Goal: Task Accomplishment & Management: Use online tool/utility

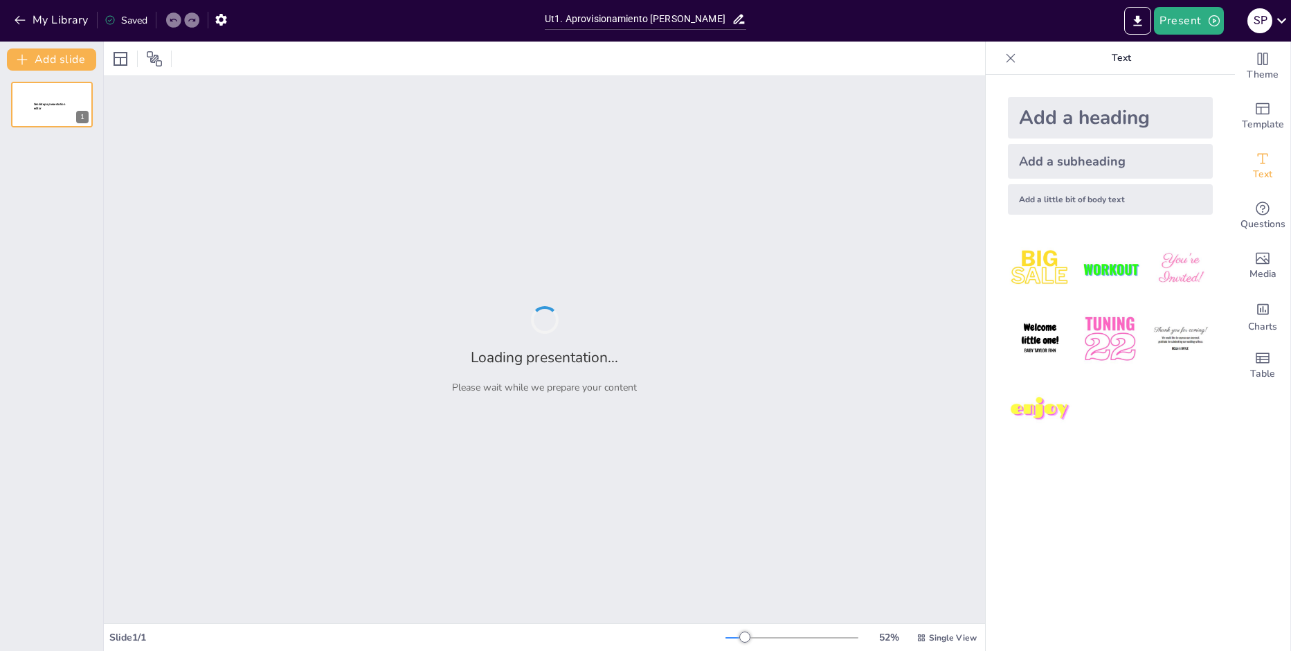
type input "Ut1. Aprovisionamiento [PERSON_NAME]"
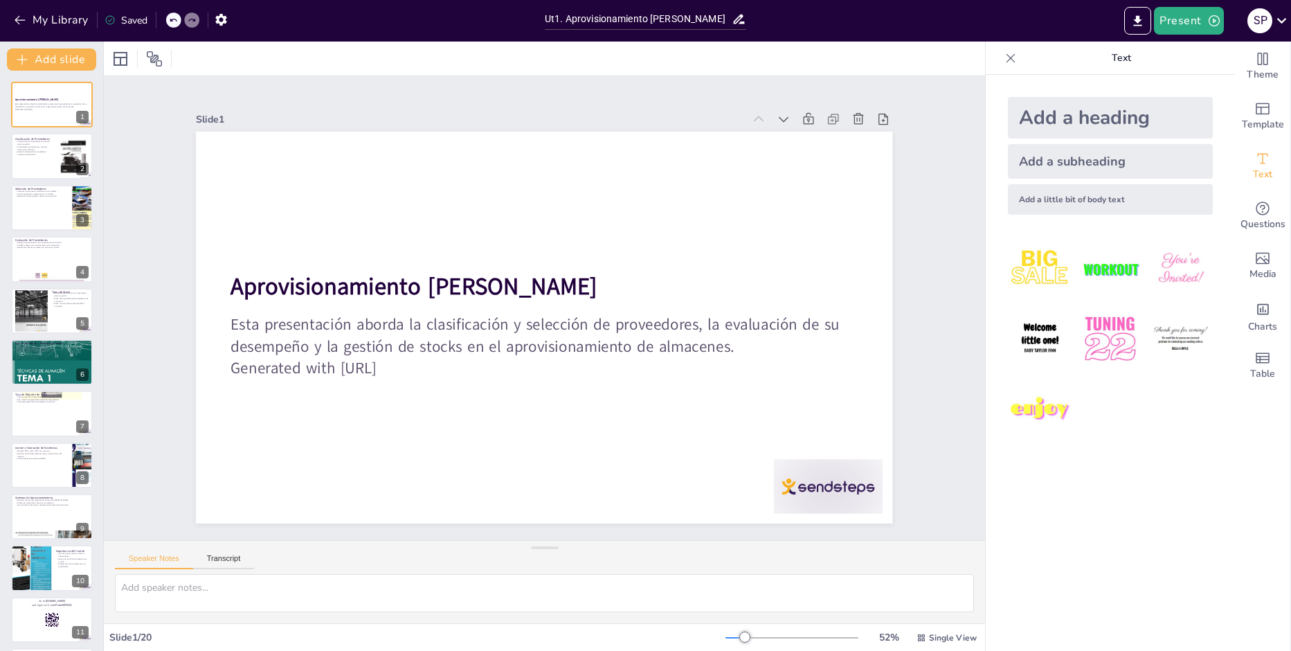
checkbox input "true"
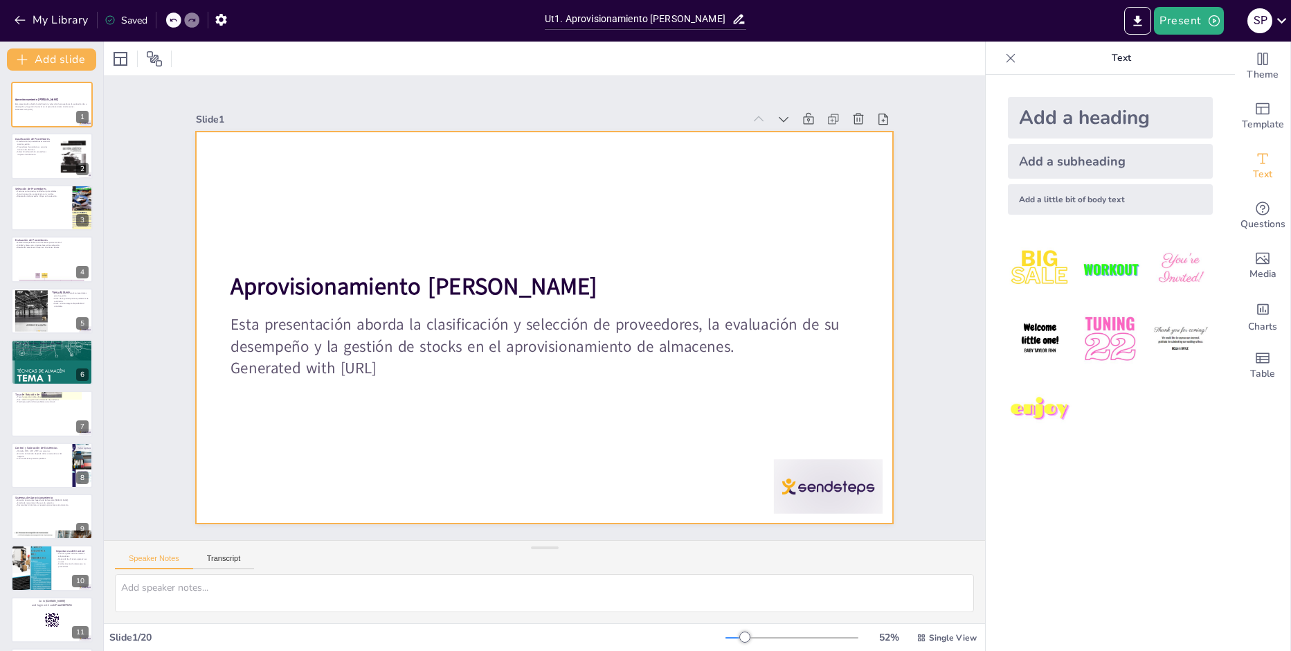
checkbox input "true"
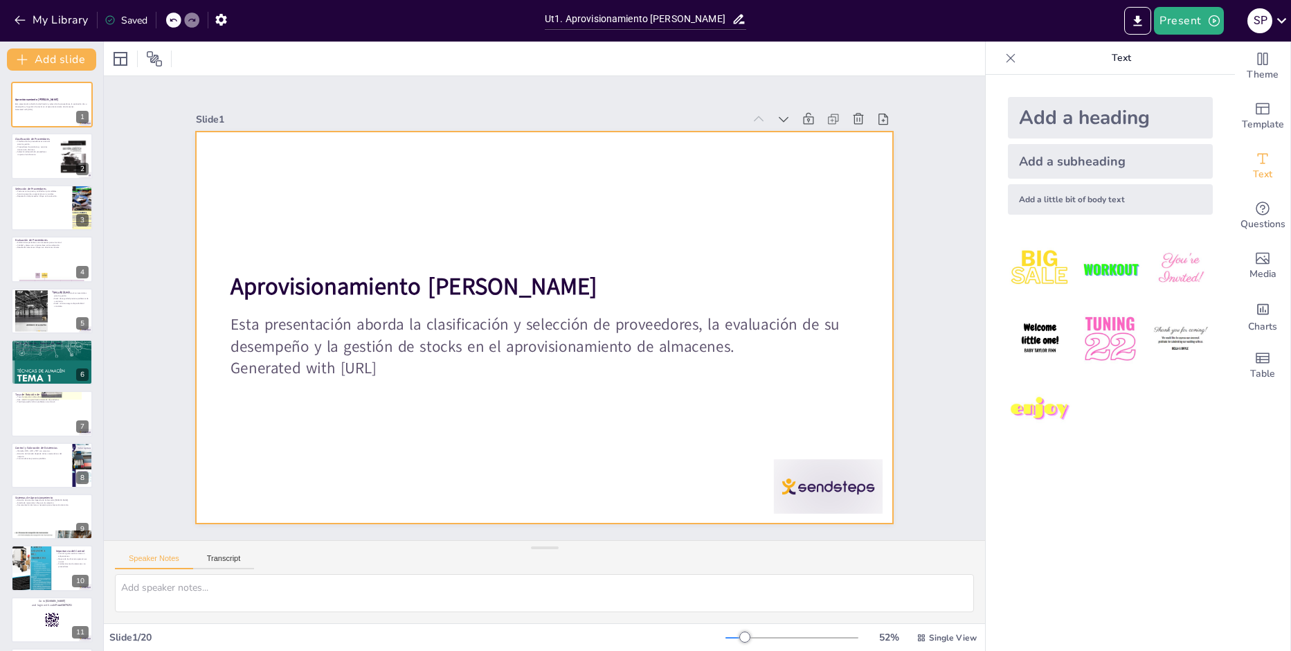
checkbox input "true"
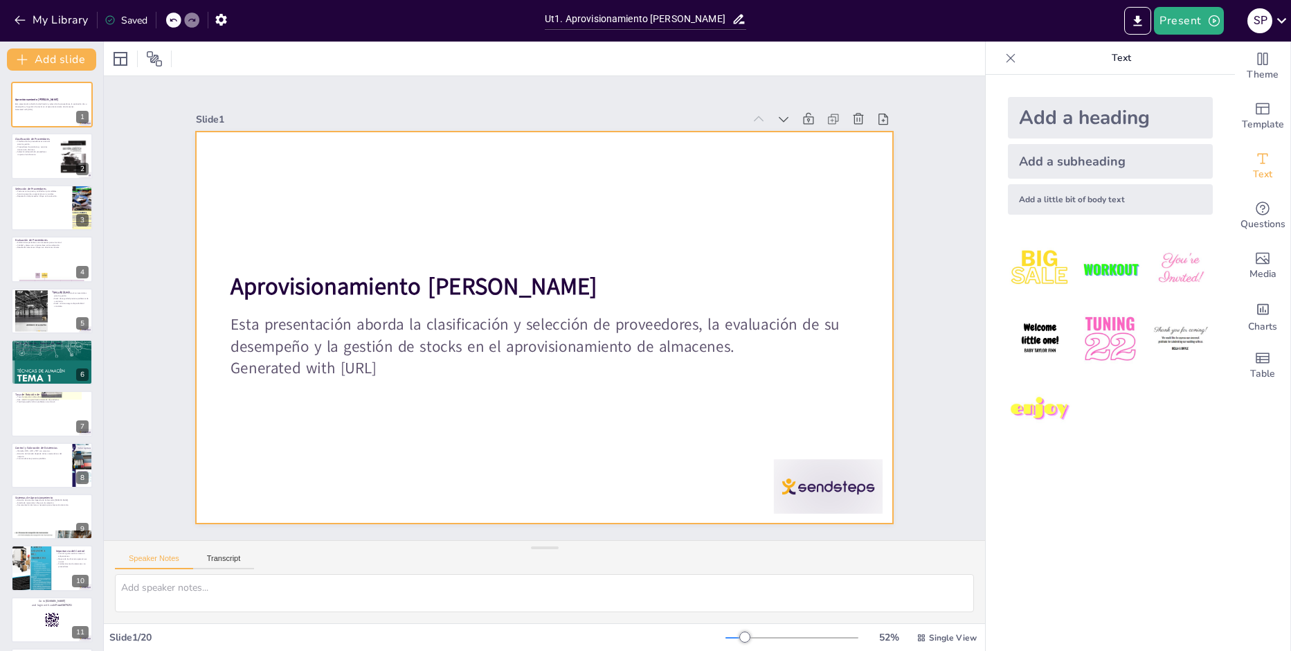
checkbox input "true"
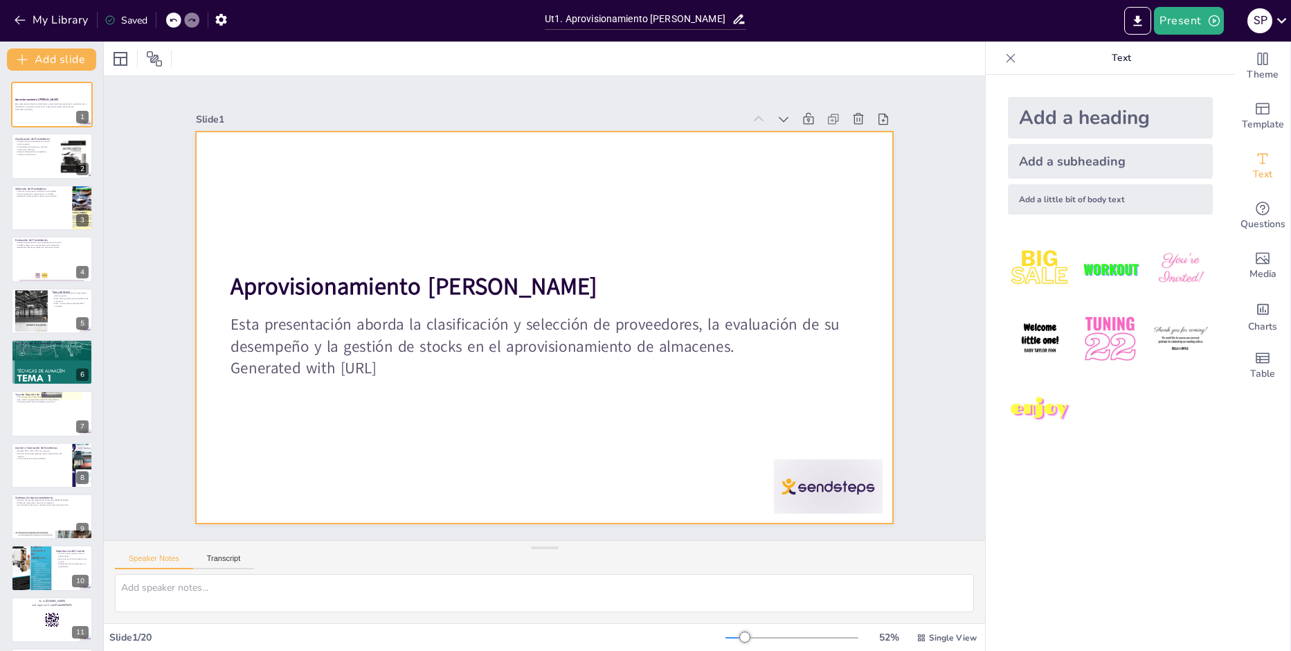
checkbox input "true"
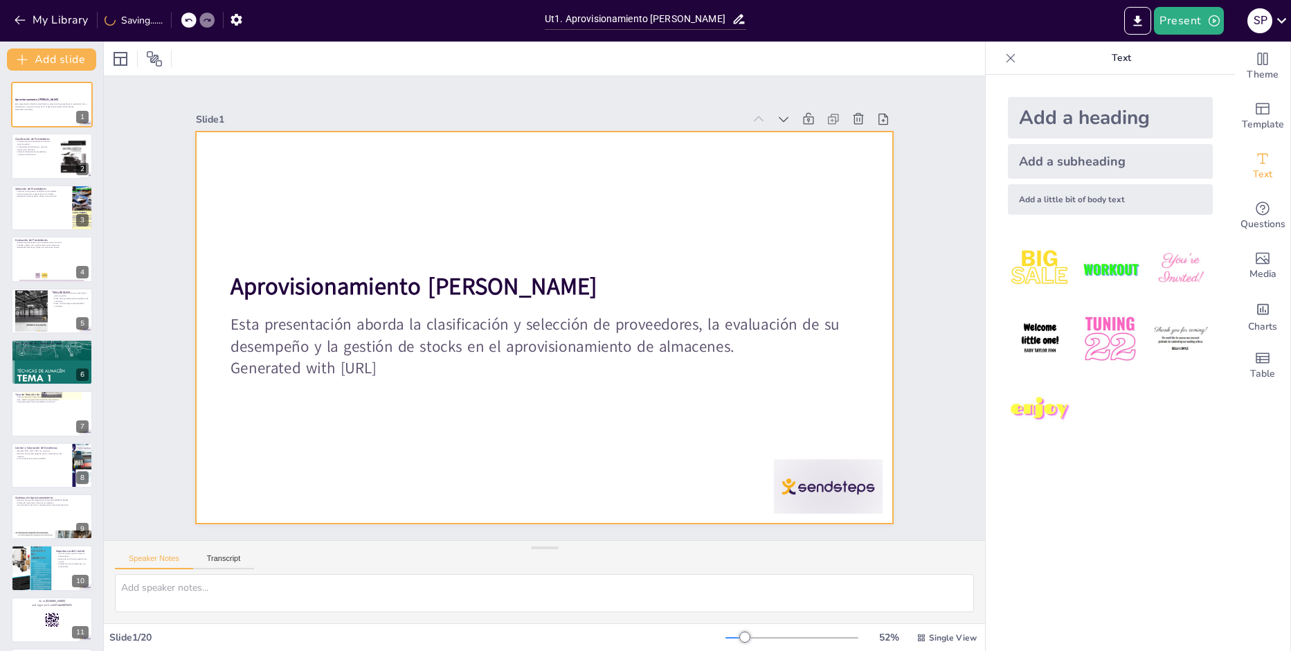
checkbox input "true"
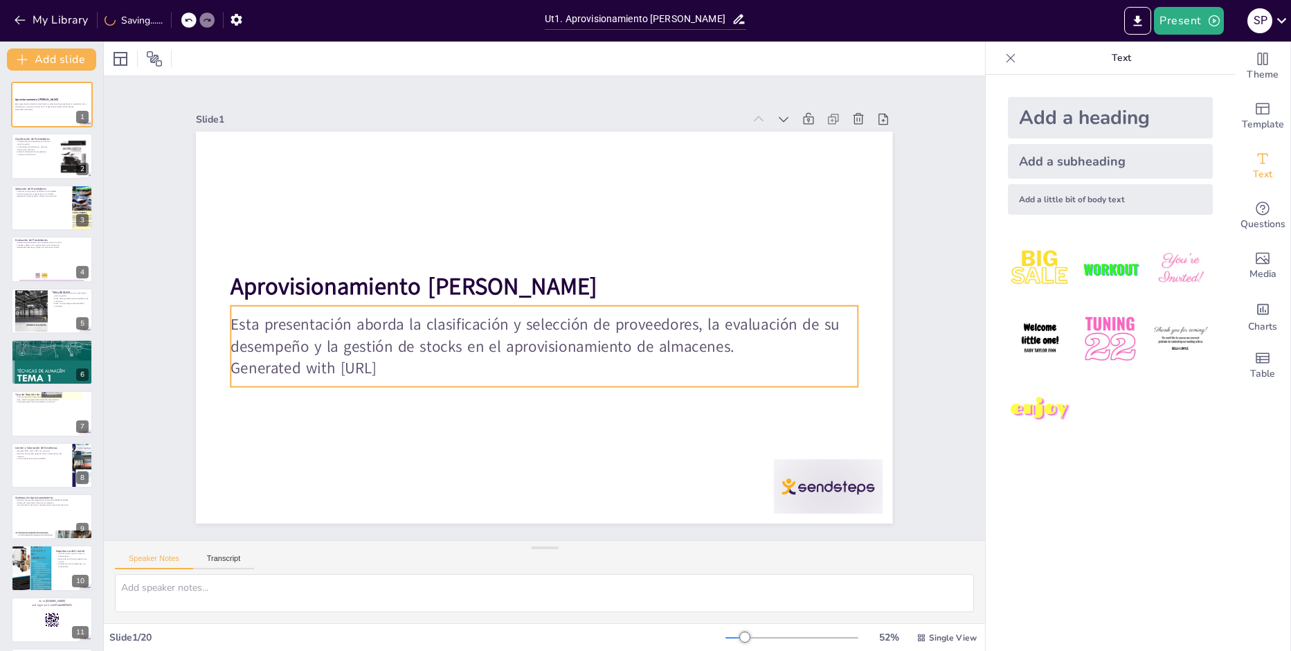
checkbox input "true"
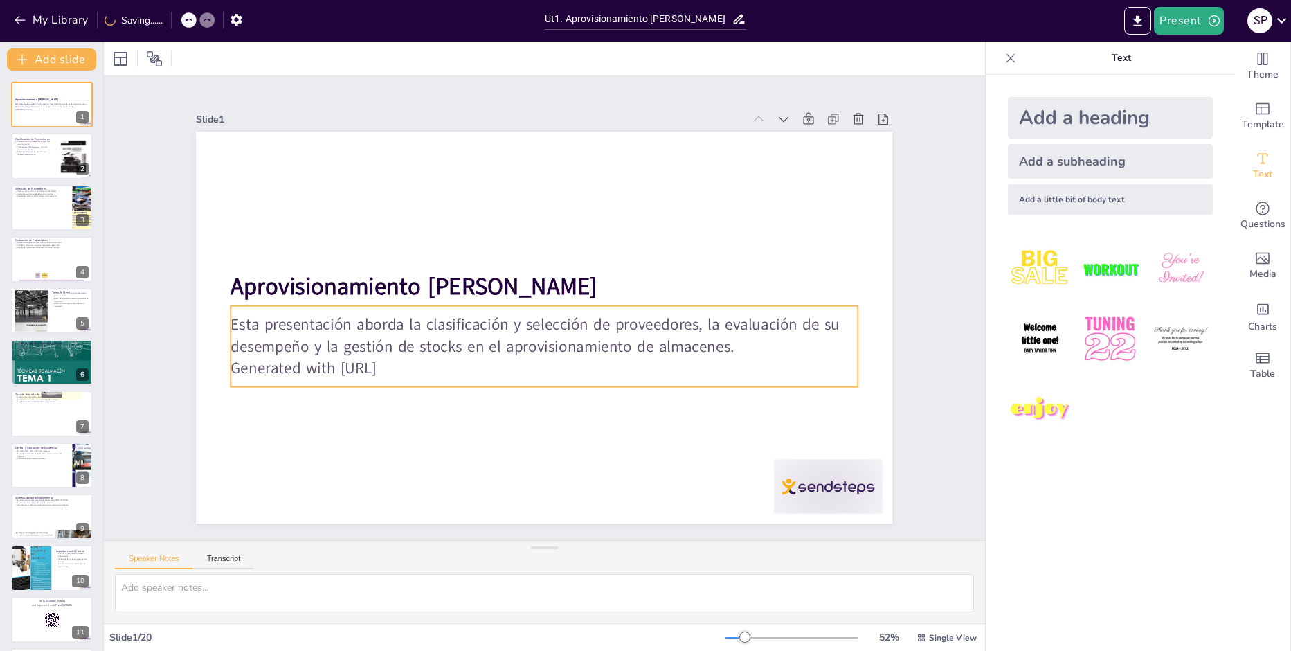
checkbox input "true"
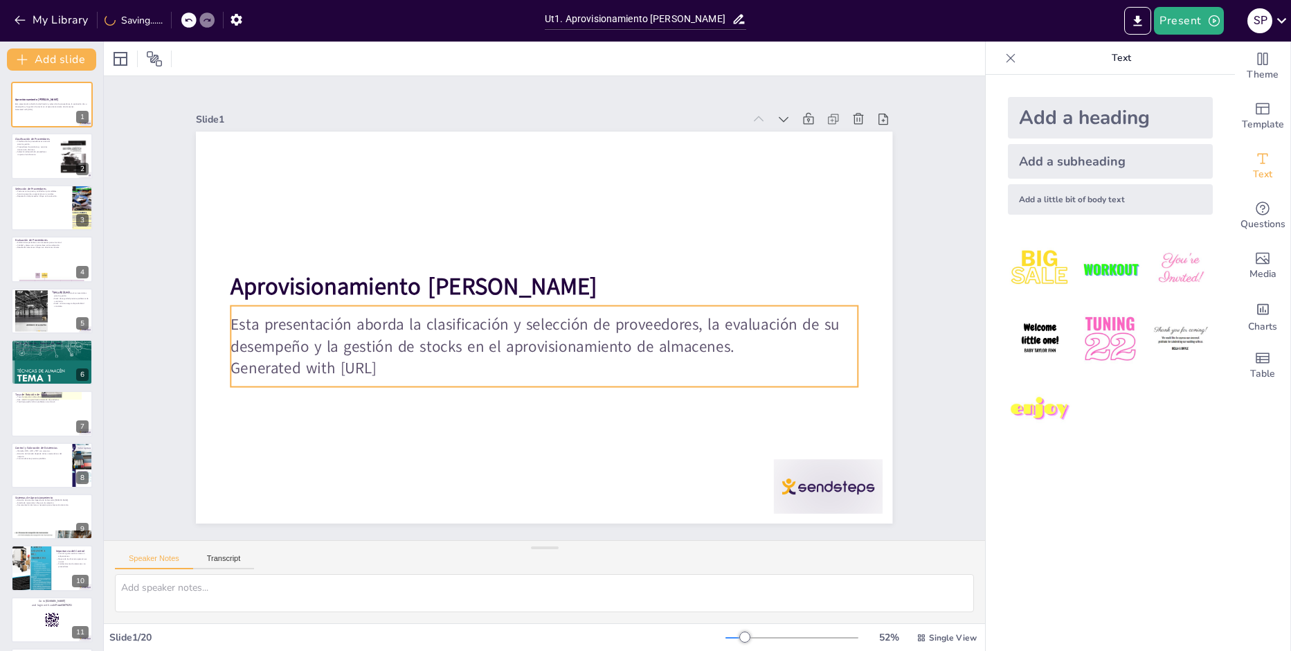
checkbox input "true"
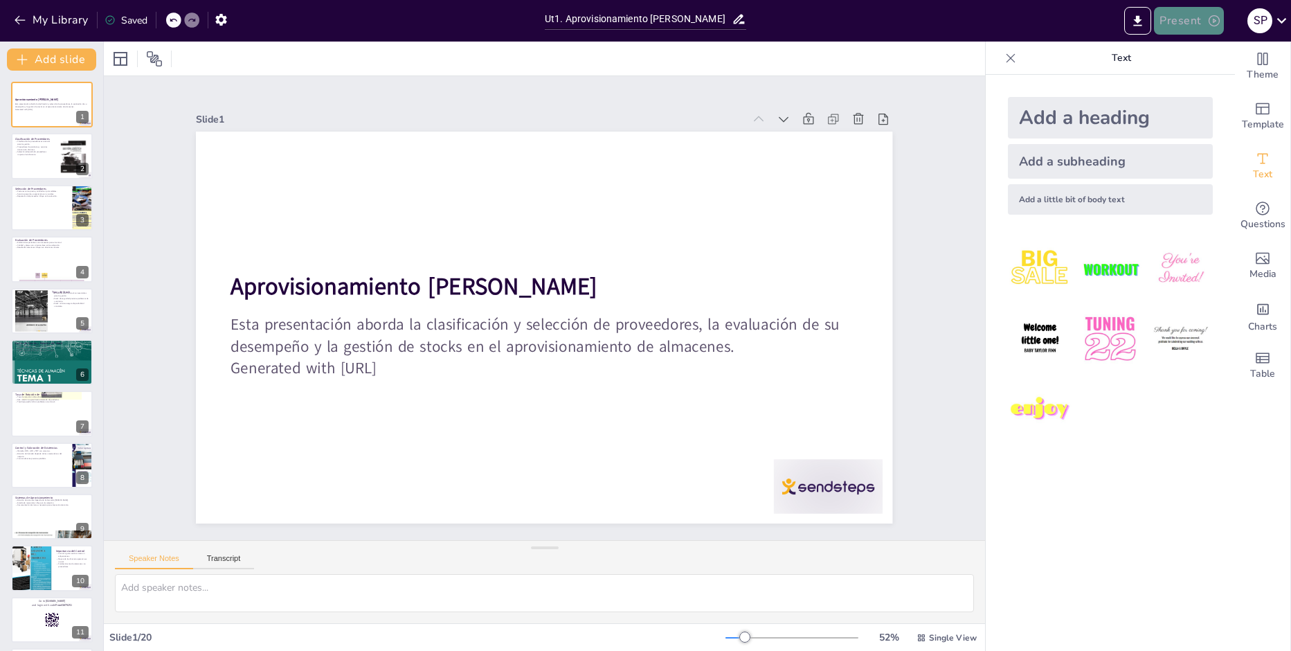
click at [1192, 26] on button "Present" at bounding box center [1188, 21] width 69 height 28
click at [1202, 53] on li "Preview presentation" at bounding box center [1210, 51] width 109 height 22
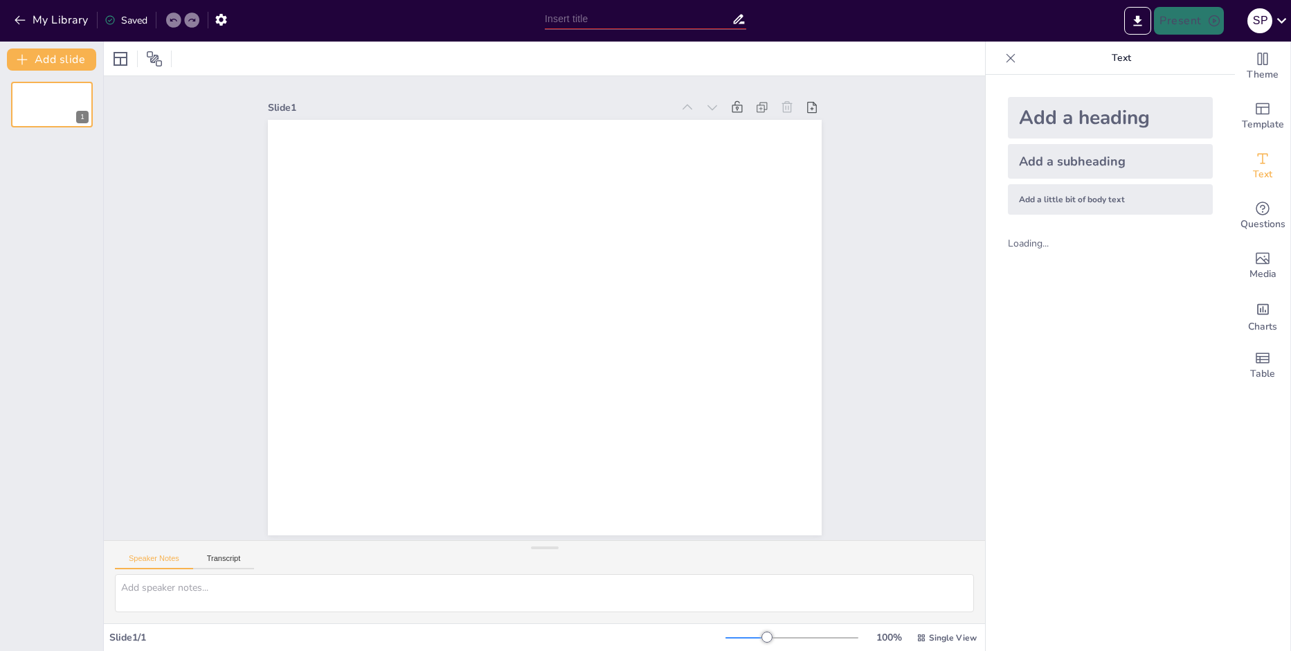
type input "Ut1. Aprovisionamiento [PERSON_NAME]"
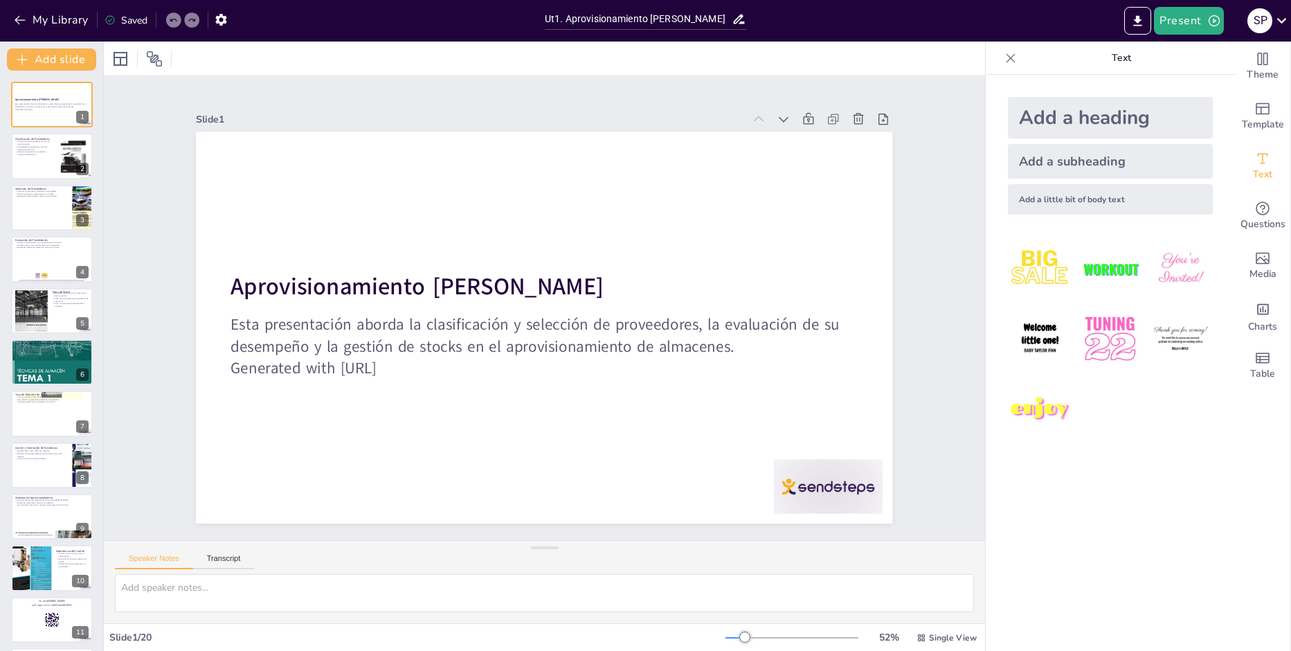
checkbox input "true"
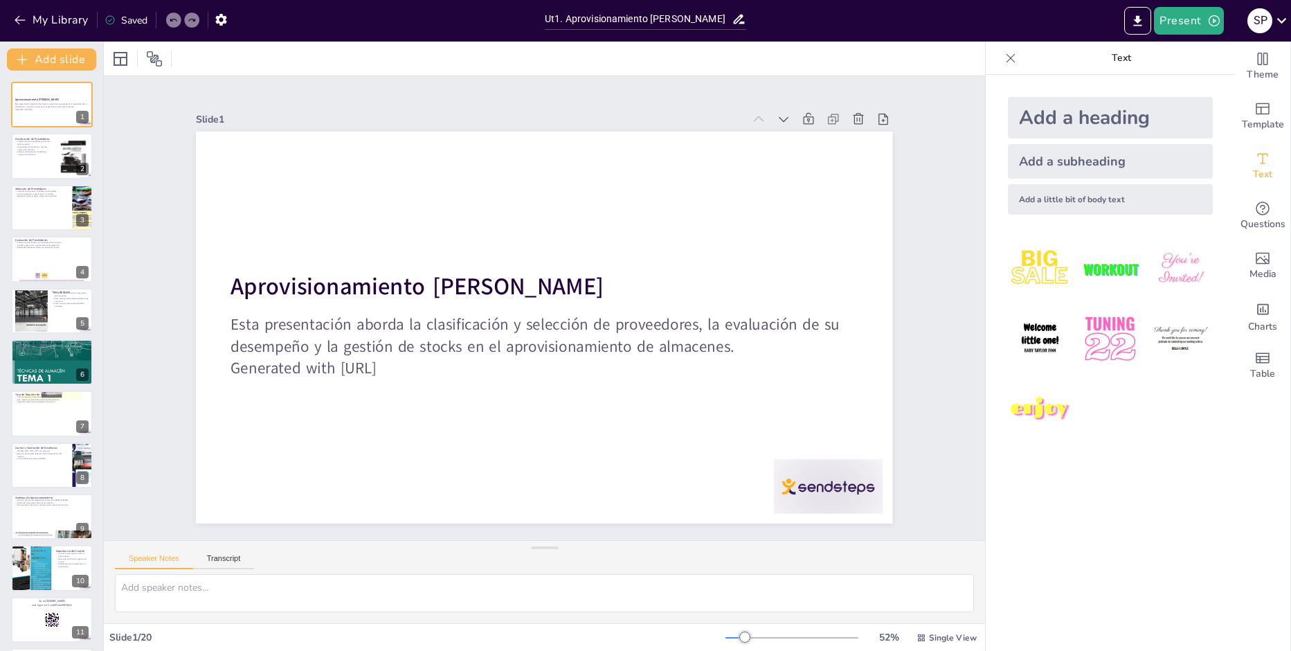
checkbox input "true"
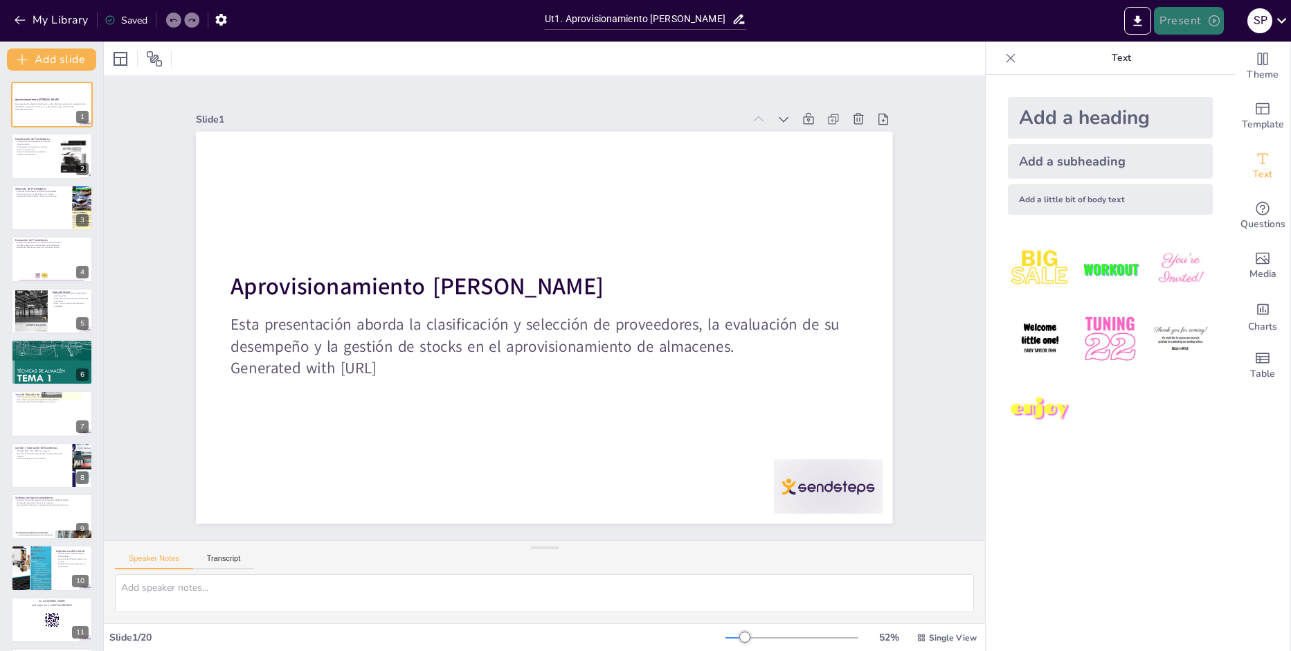
click at [1178, 29] on button "Present" at bounding box center [1188, 21] width 69 height 28
click at [1192, 87] on li "Play presentation" at bounding box center [1210, 85] width 109 height 22
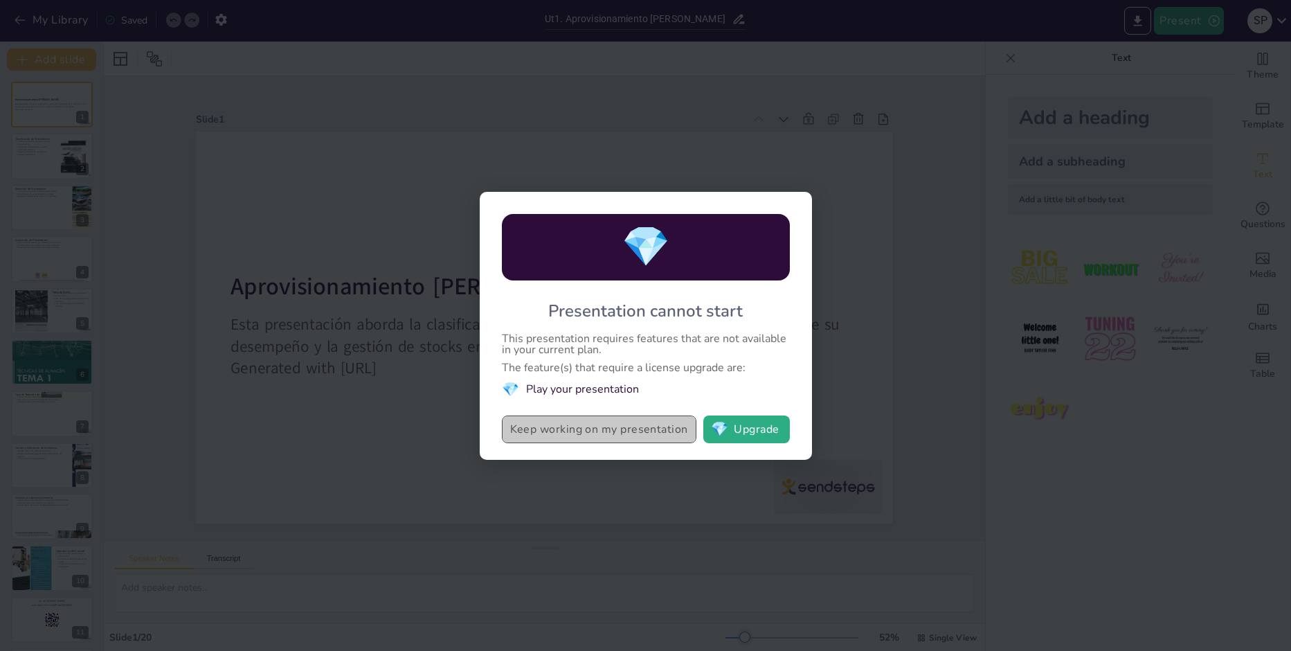
click at [646, 434] on button "Keep working on my presentation" at bounding box center [599, 429] width 195 height 28
checkbox input "true"
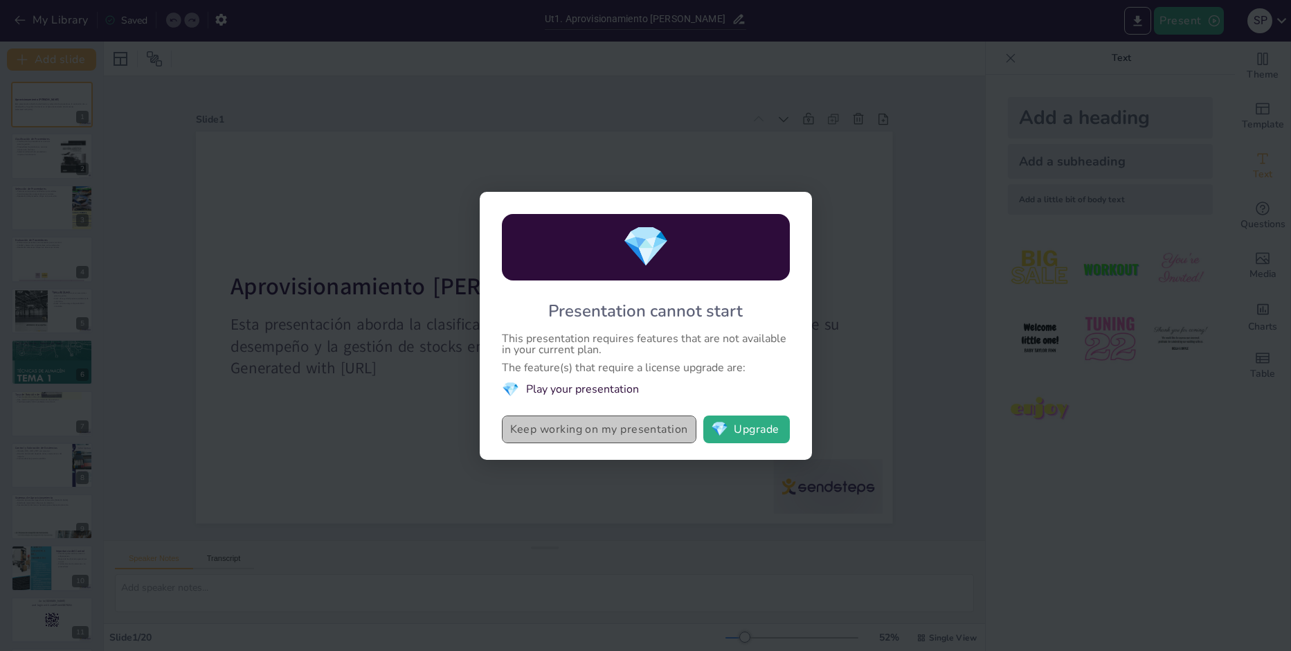
checkbox input "true"
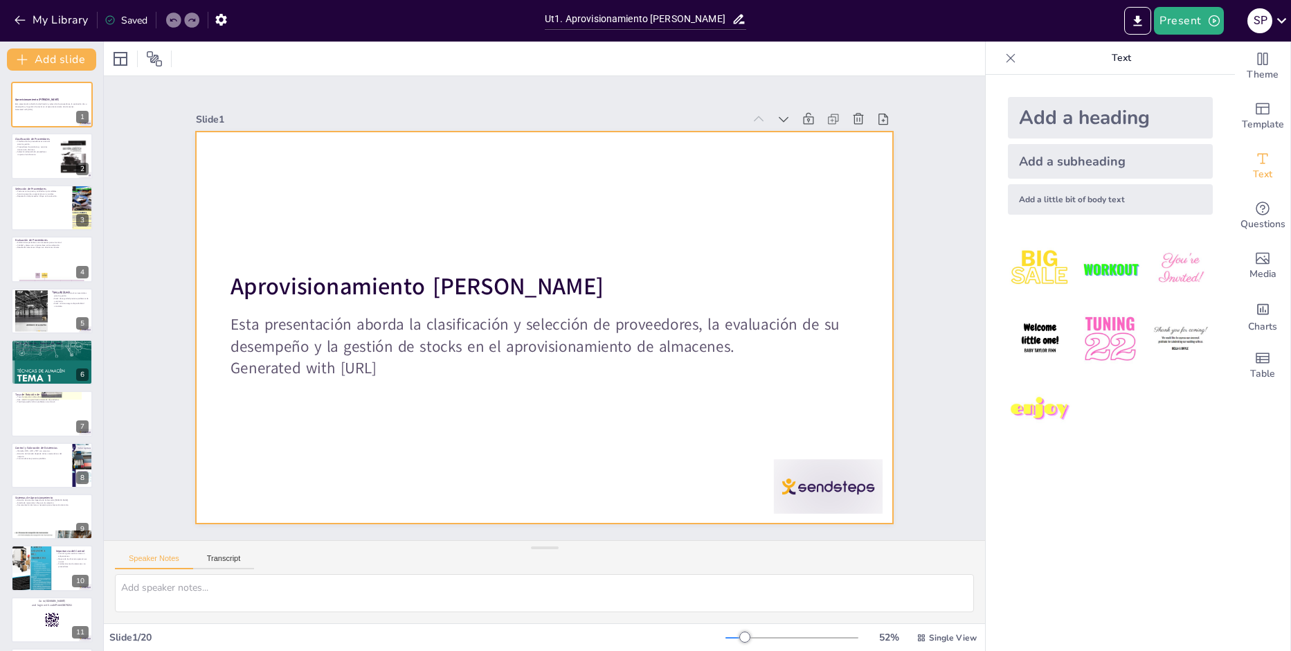
checkbox input "true"
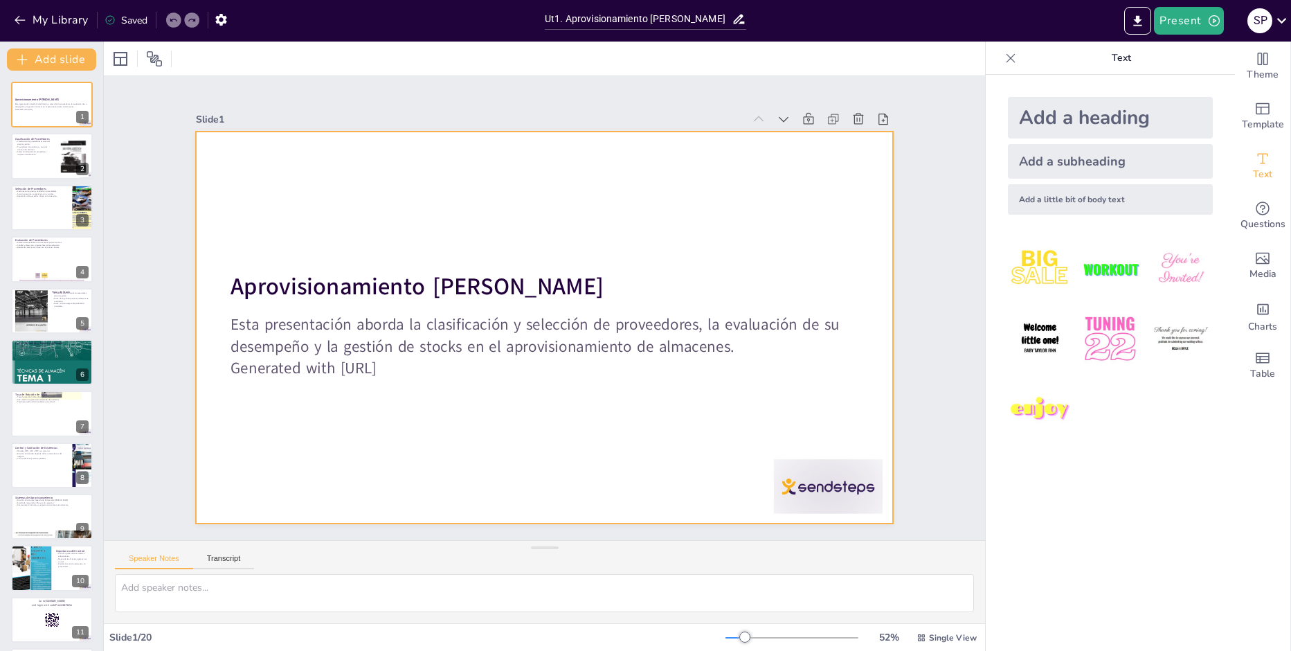
checkbox input "true"
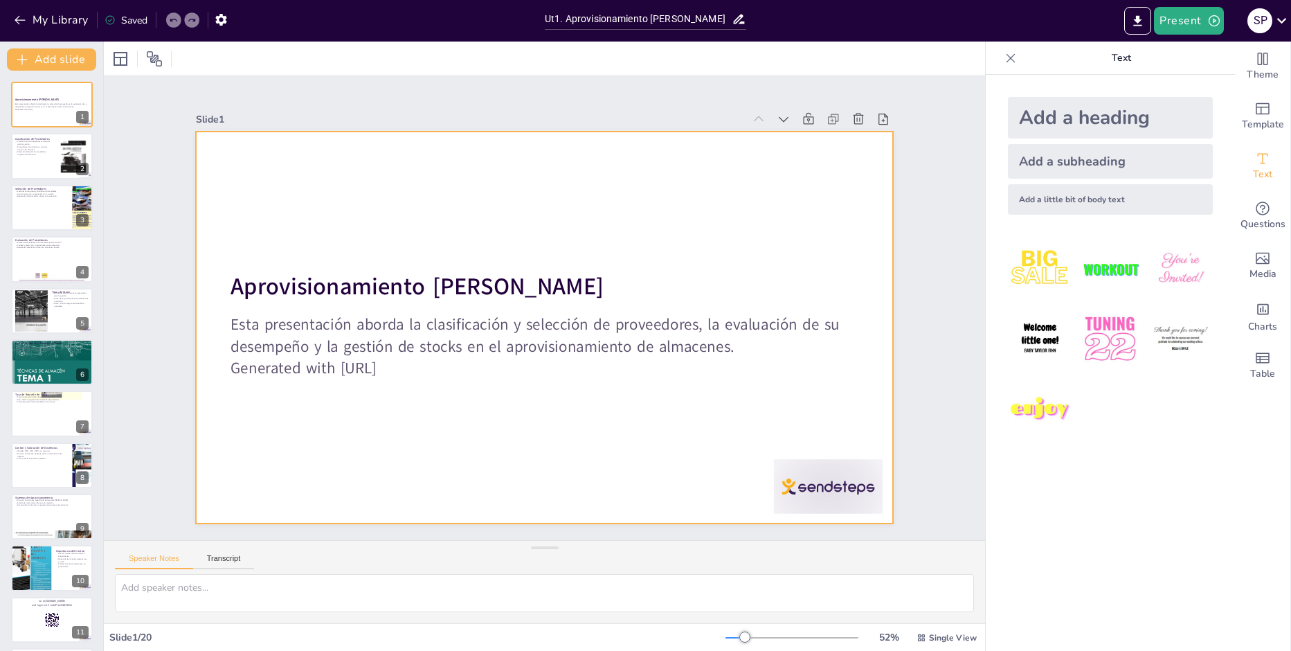
checkbox input "true"
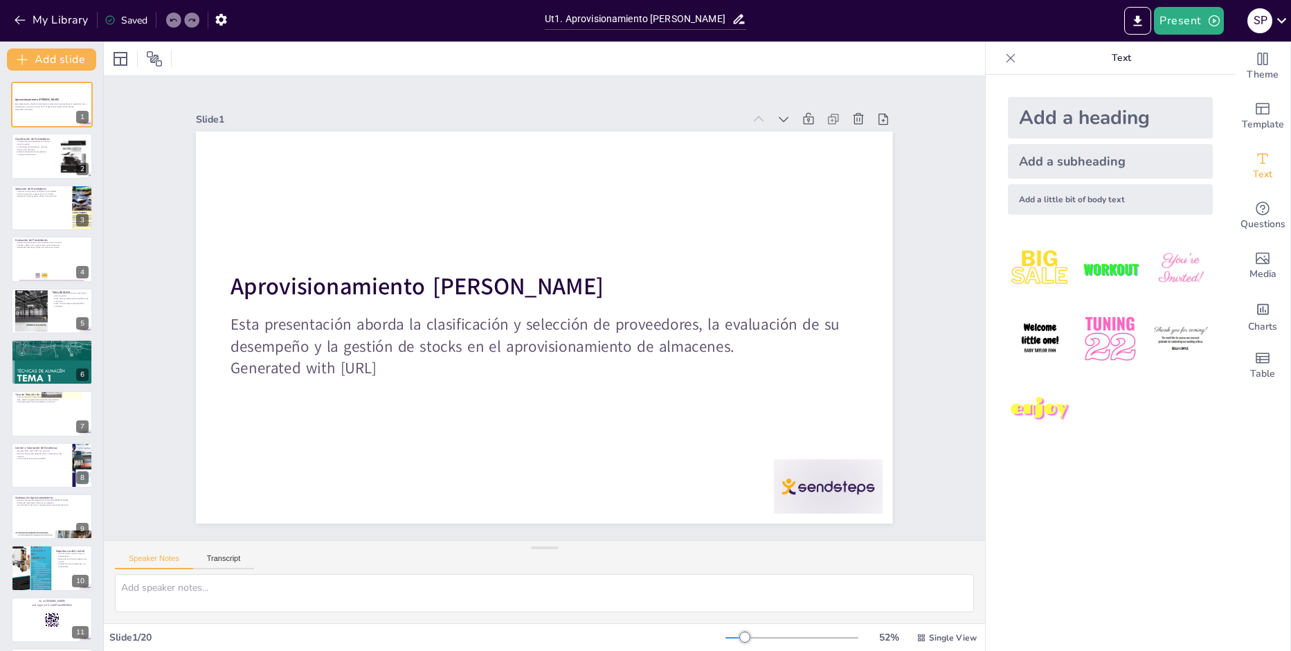
checkbox input "true"
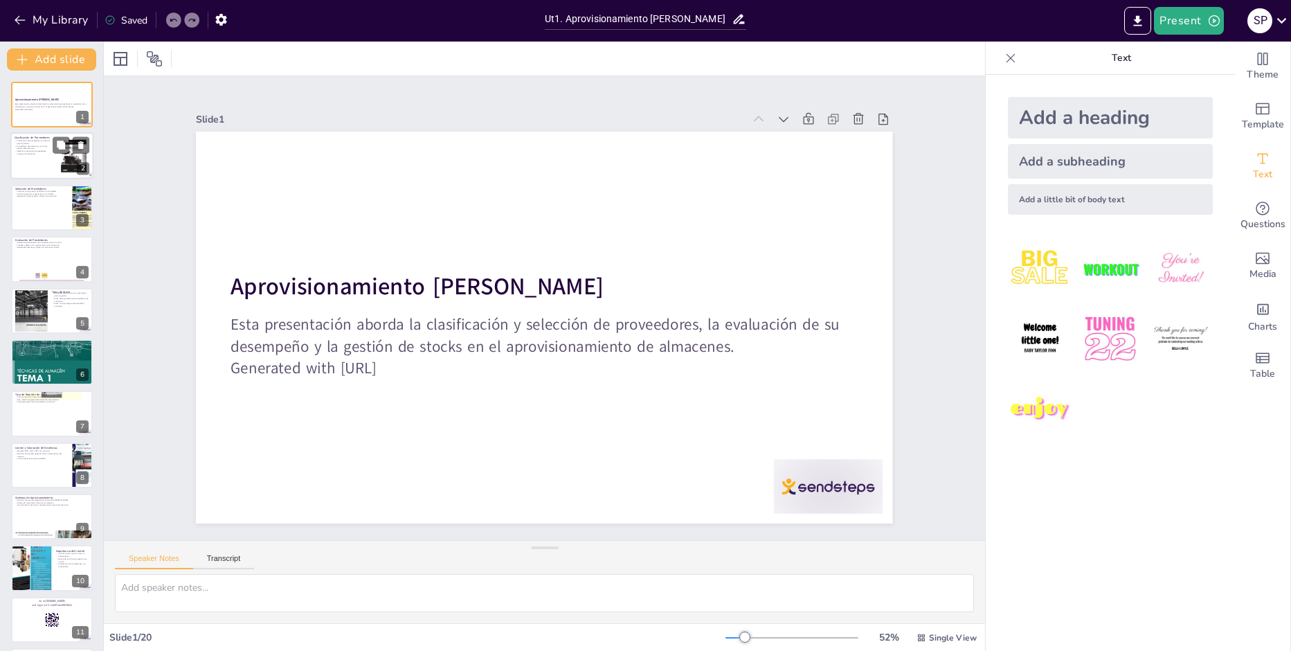
checkbox input "true"
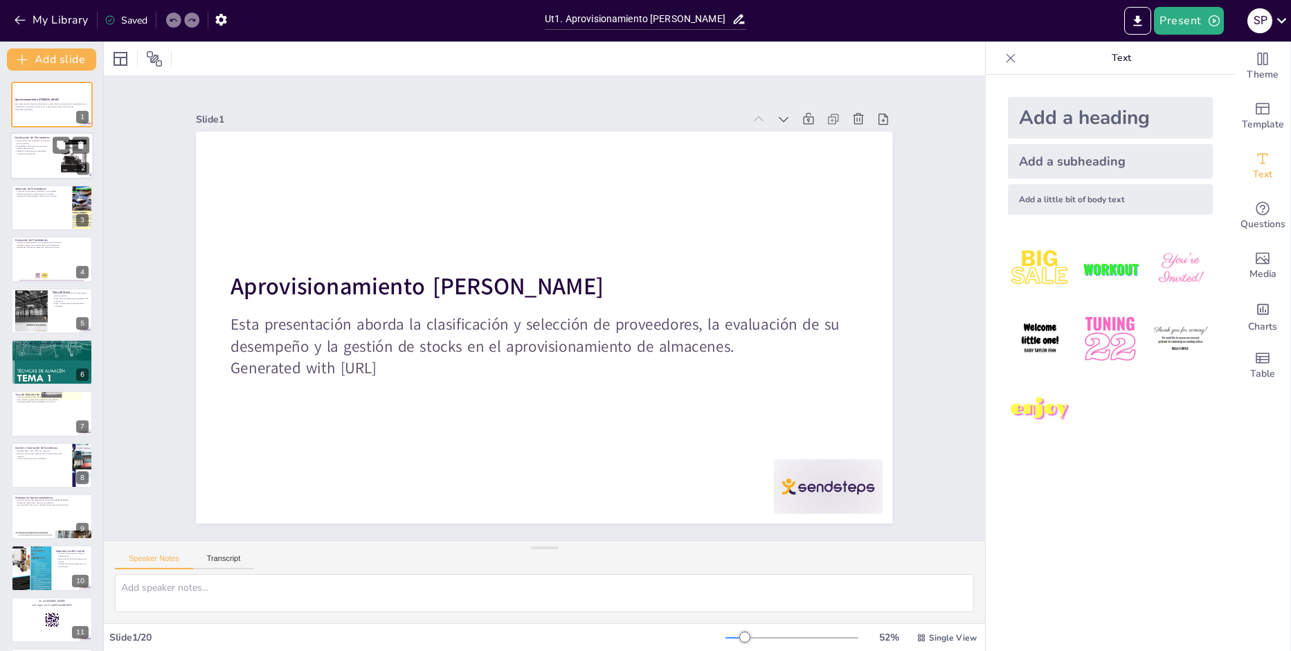
checkbox input "true"
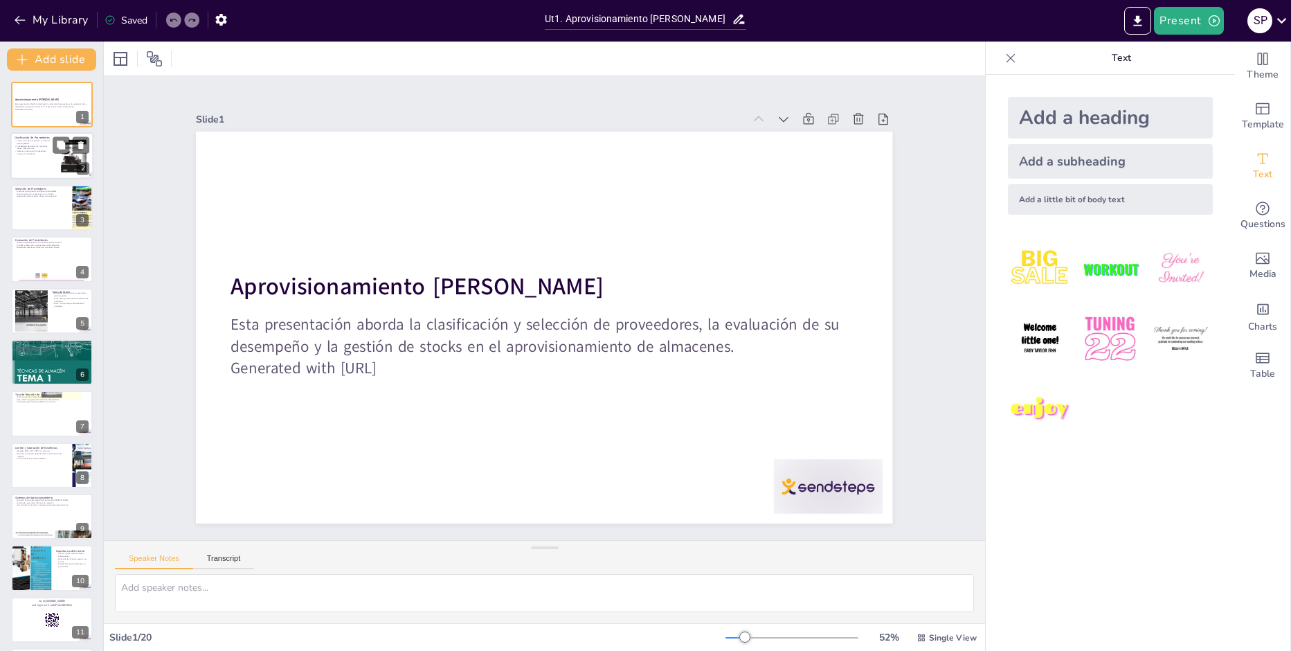
checkbox input "true"
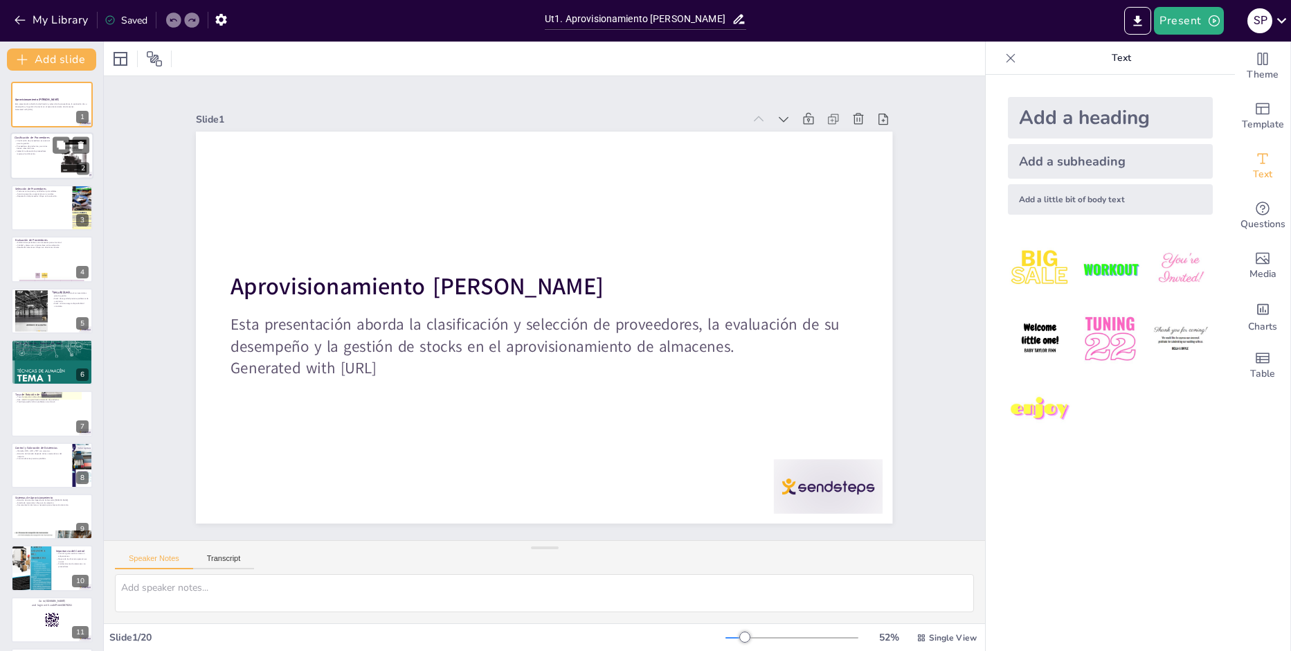
click at [55, 169] on div at bounding box center [51, 156] width 83 height 47
type textarea "La clasificación de proveedores permite a las empresas identificar y selecciona…"
checkbox input "true"
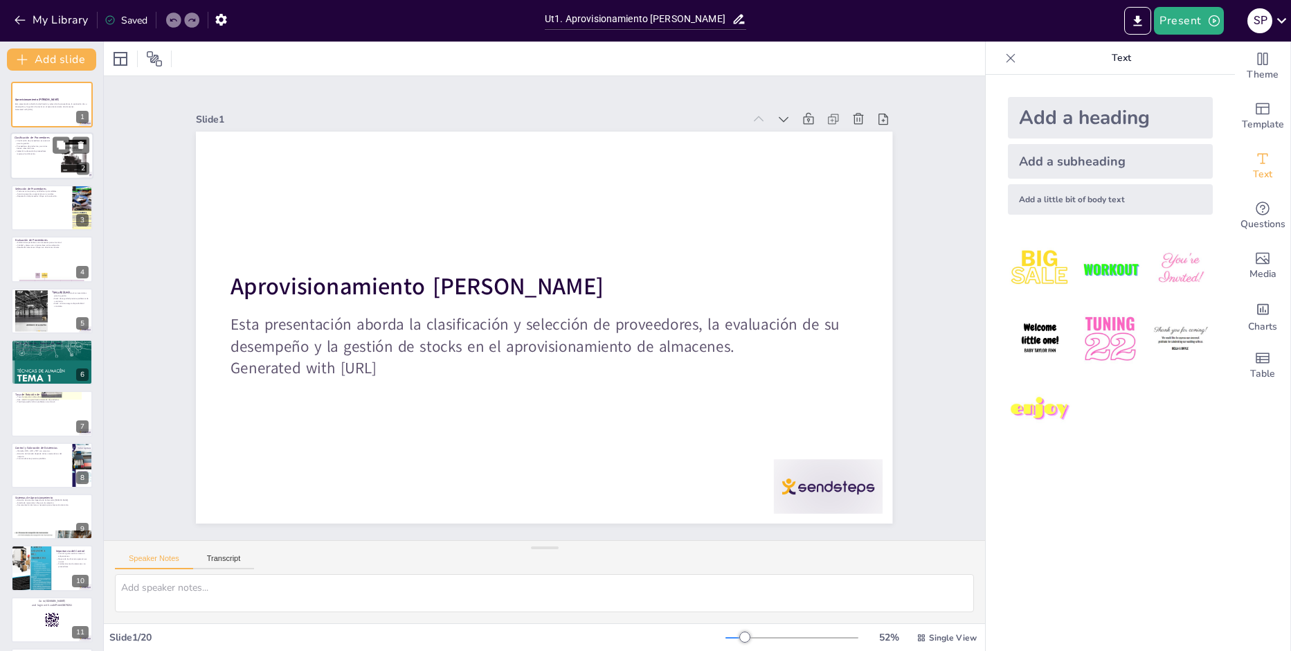
checkbox input "true"
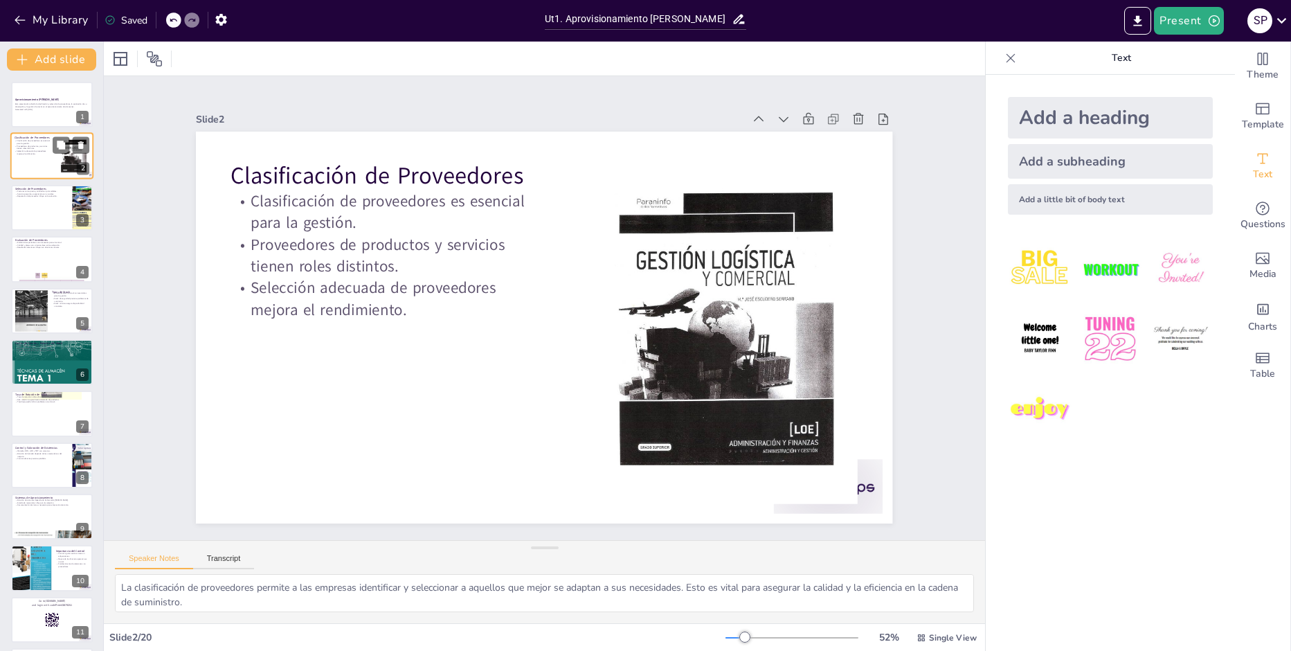
checkbox input "true"
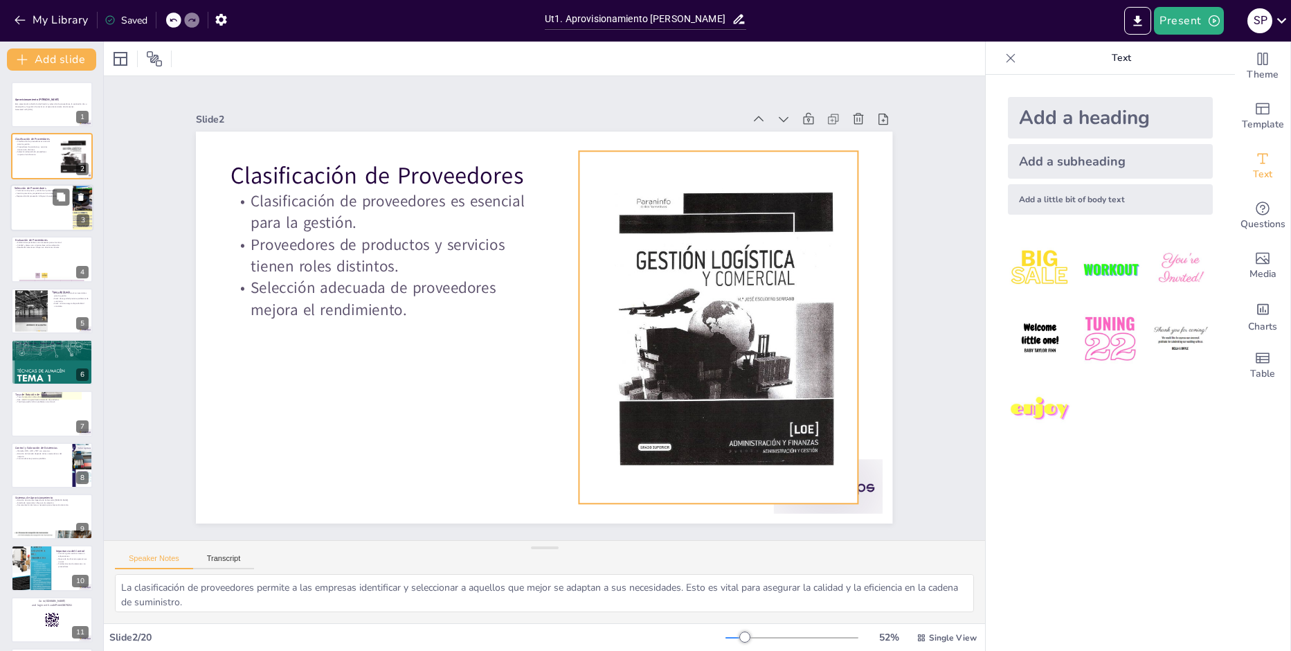
checkbox input "true"
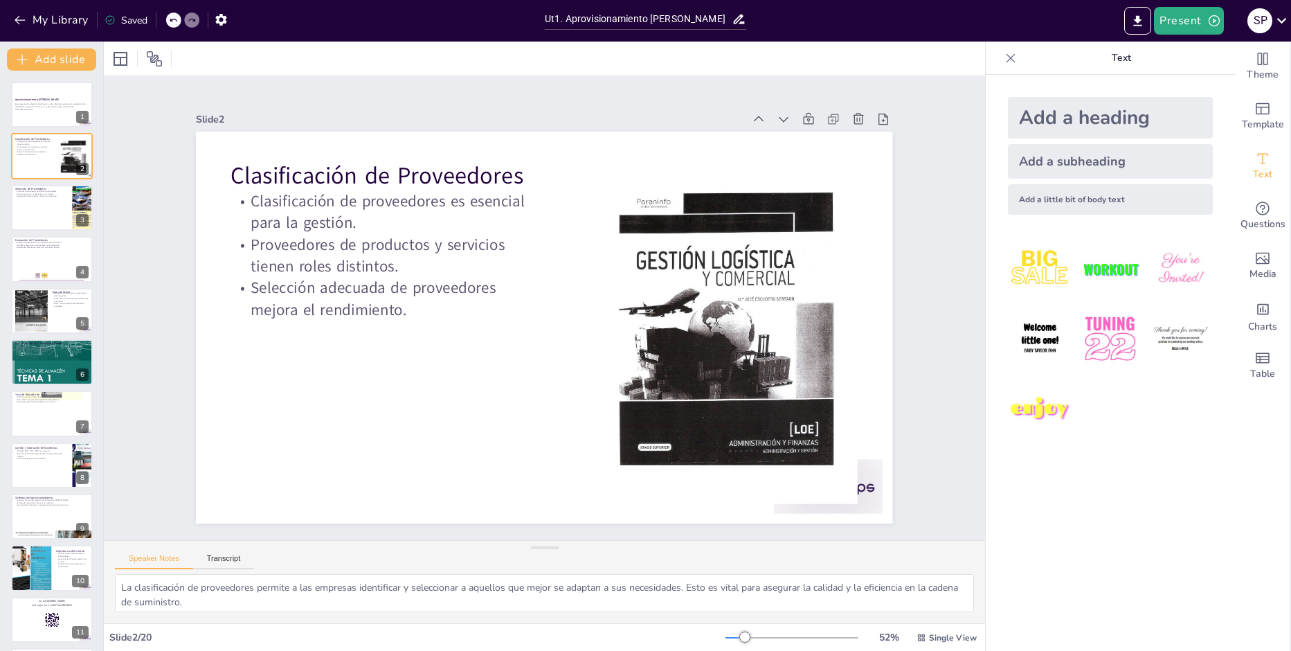
checkbox input "true"
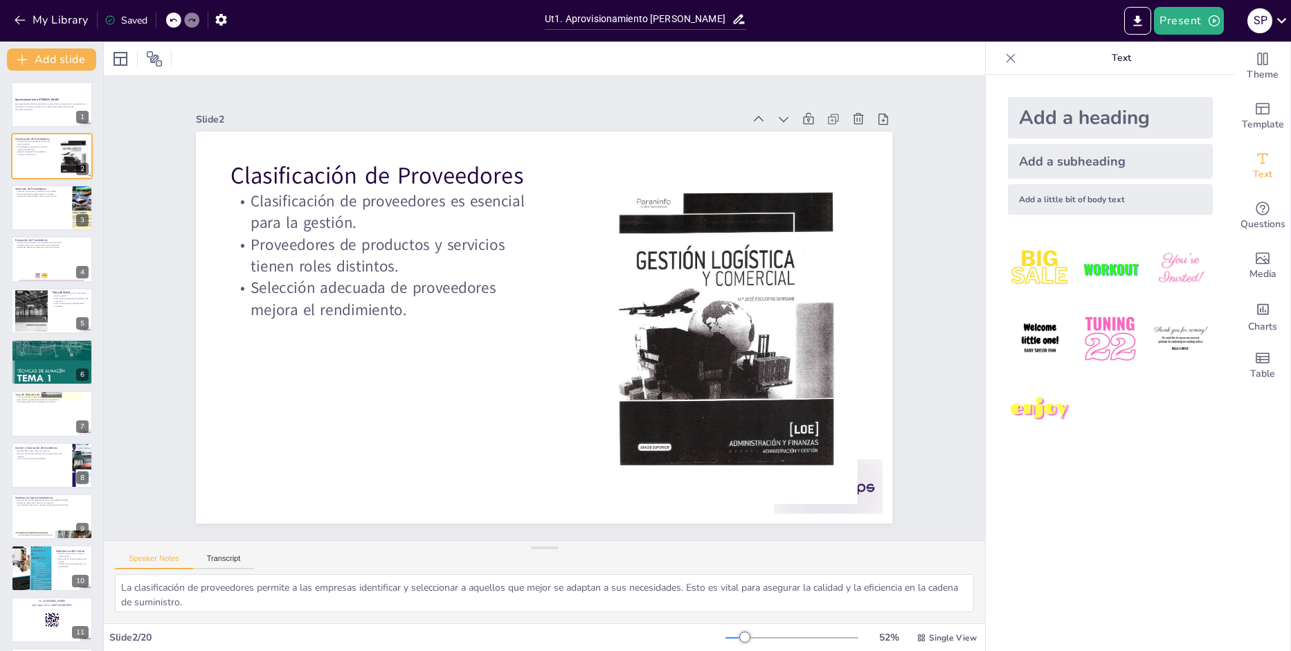
checkbox input "true"
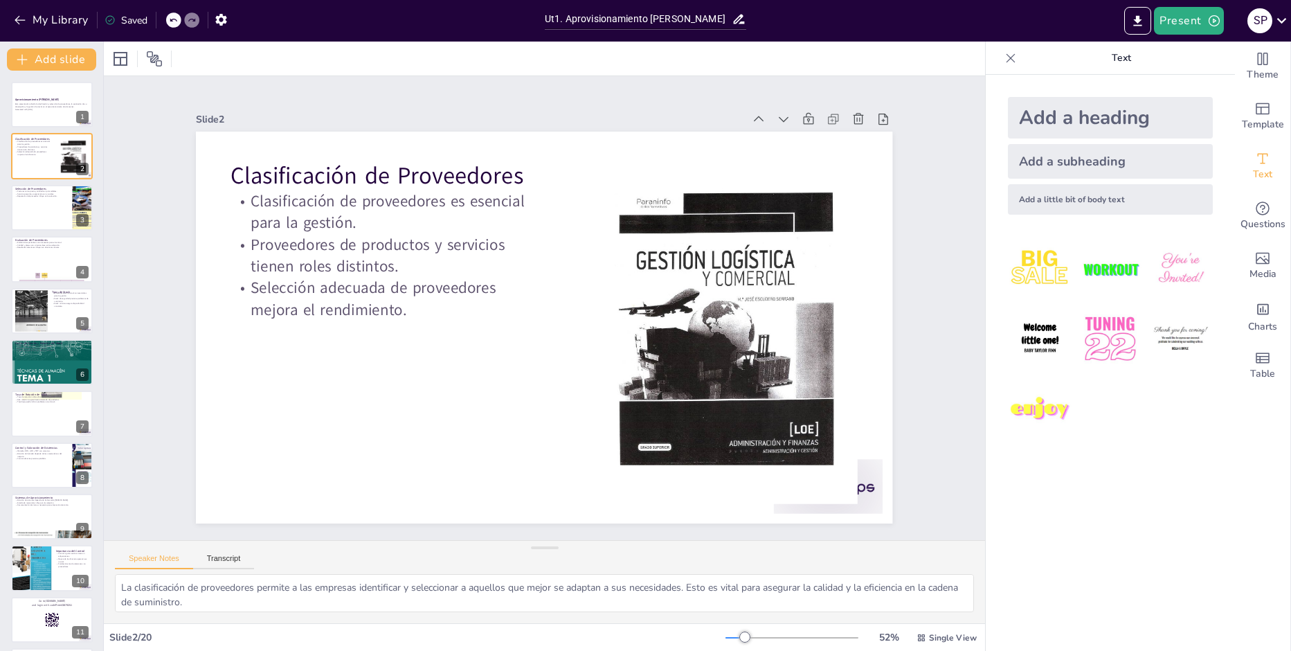
checkbox input "true"
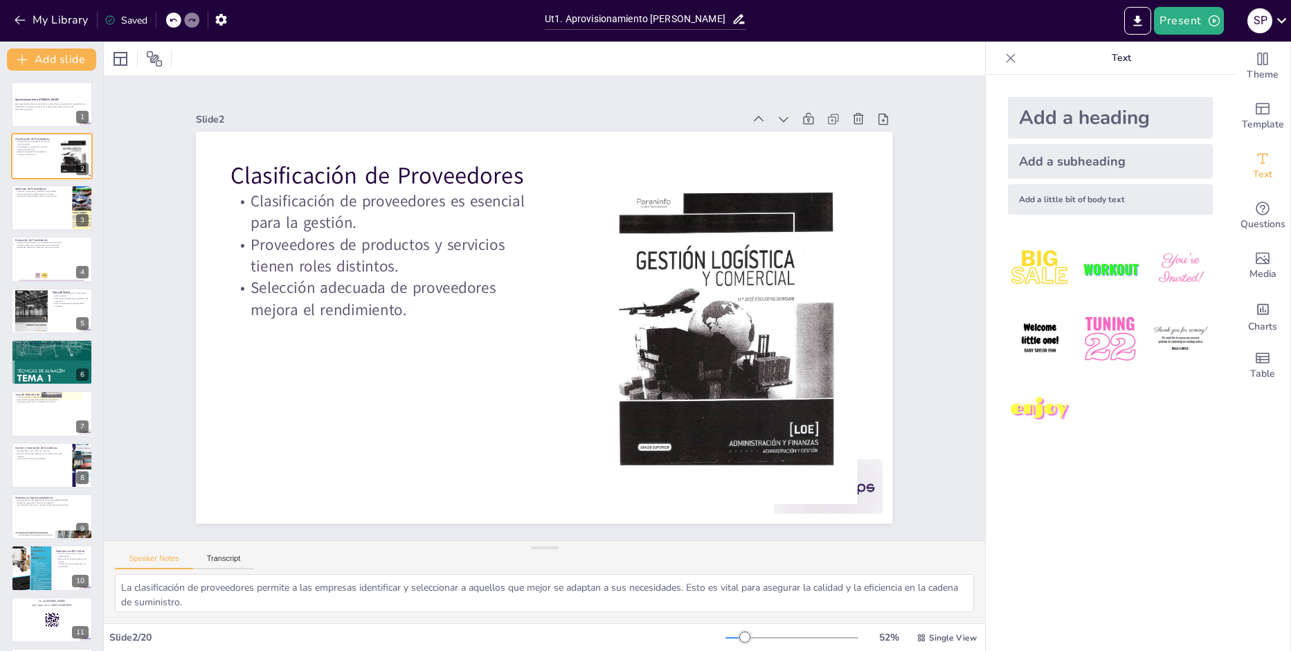
checkbox input "true"
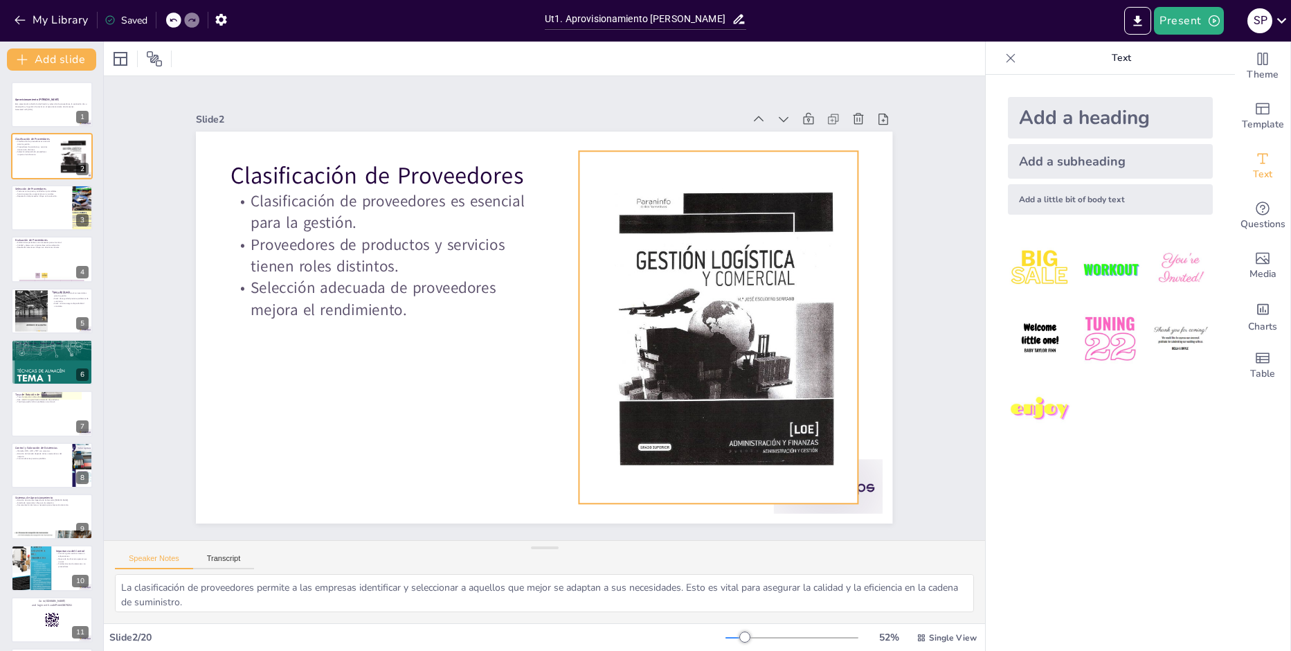
checkbox input "true"
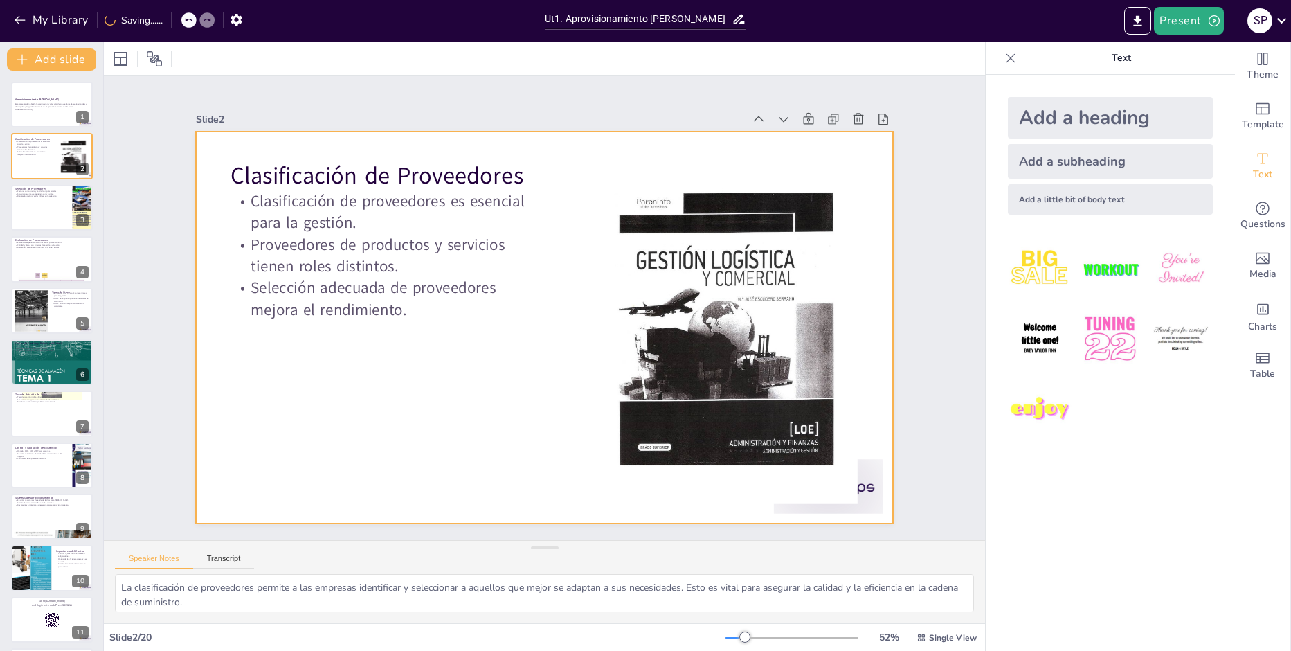
checkbox input "true"
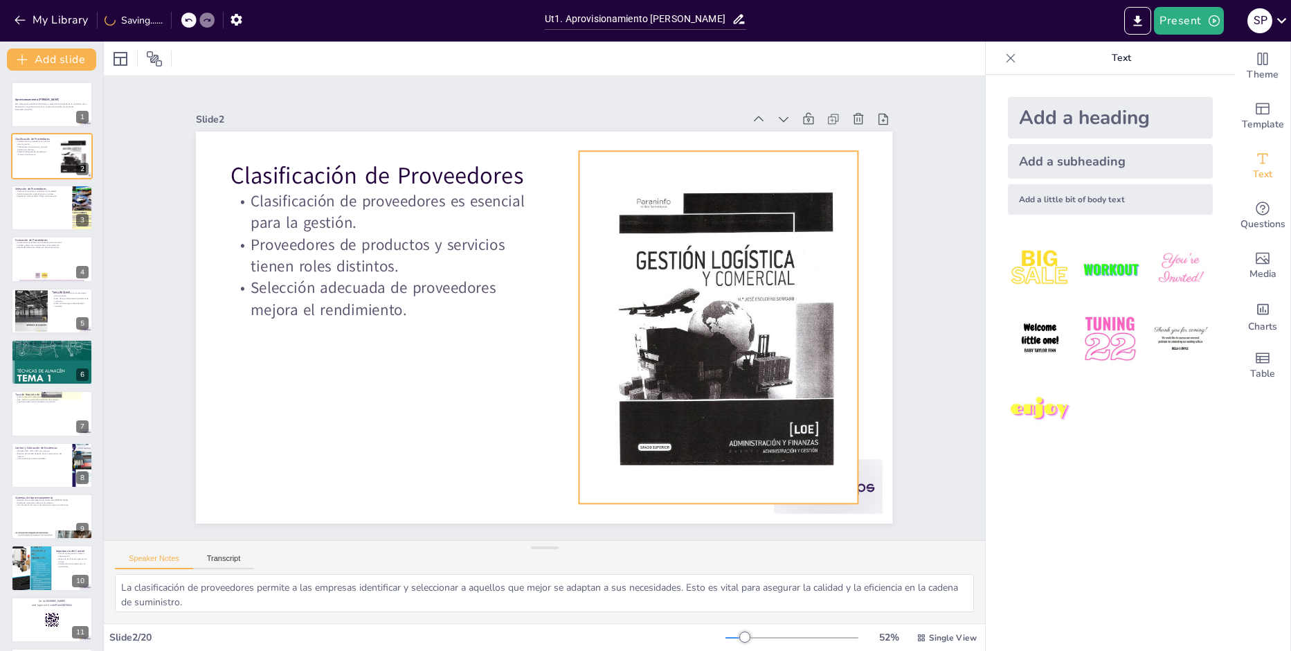
checkbox input "true"
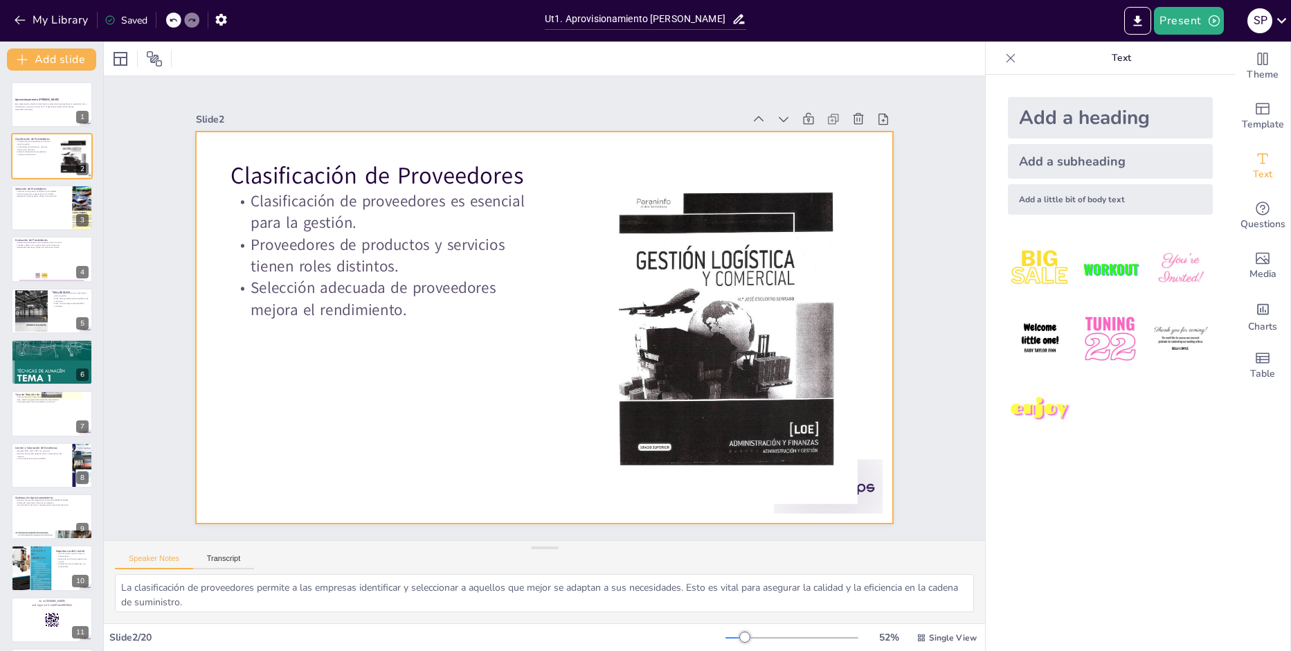
checkbox input "true"
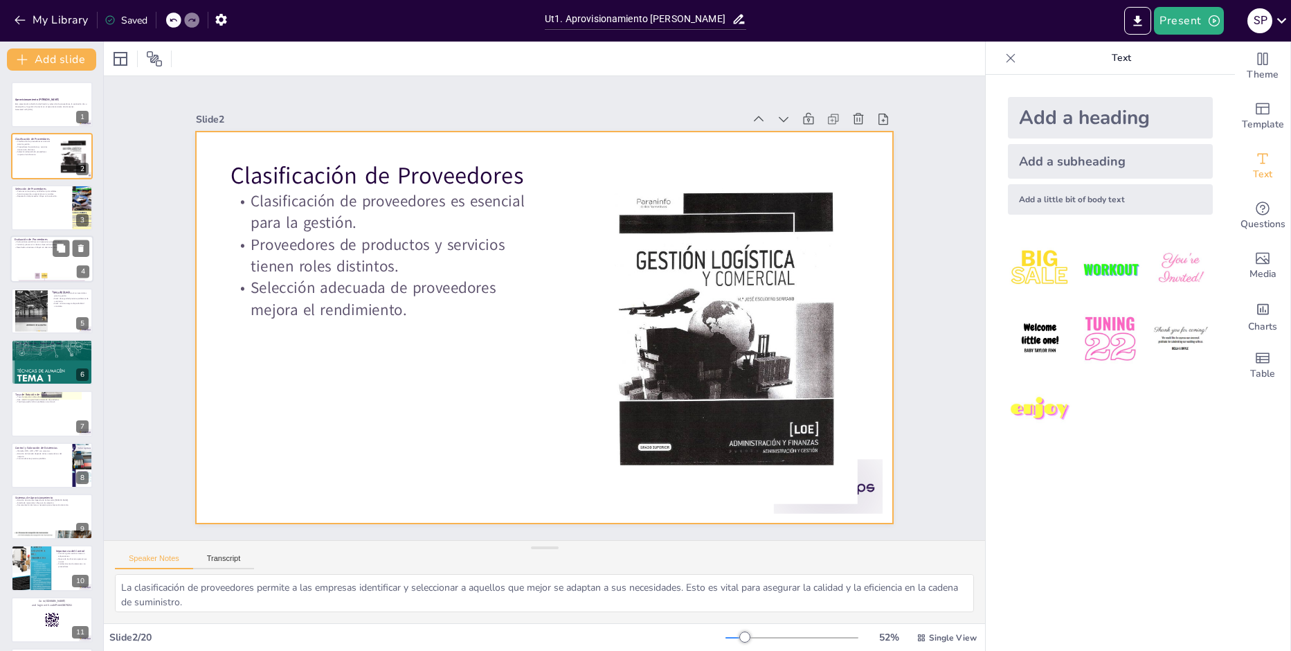
checkbox input "true"
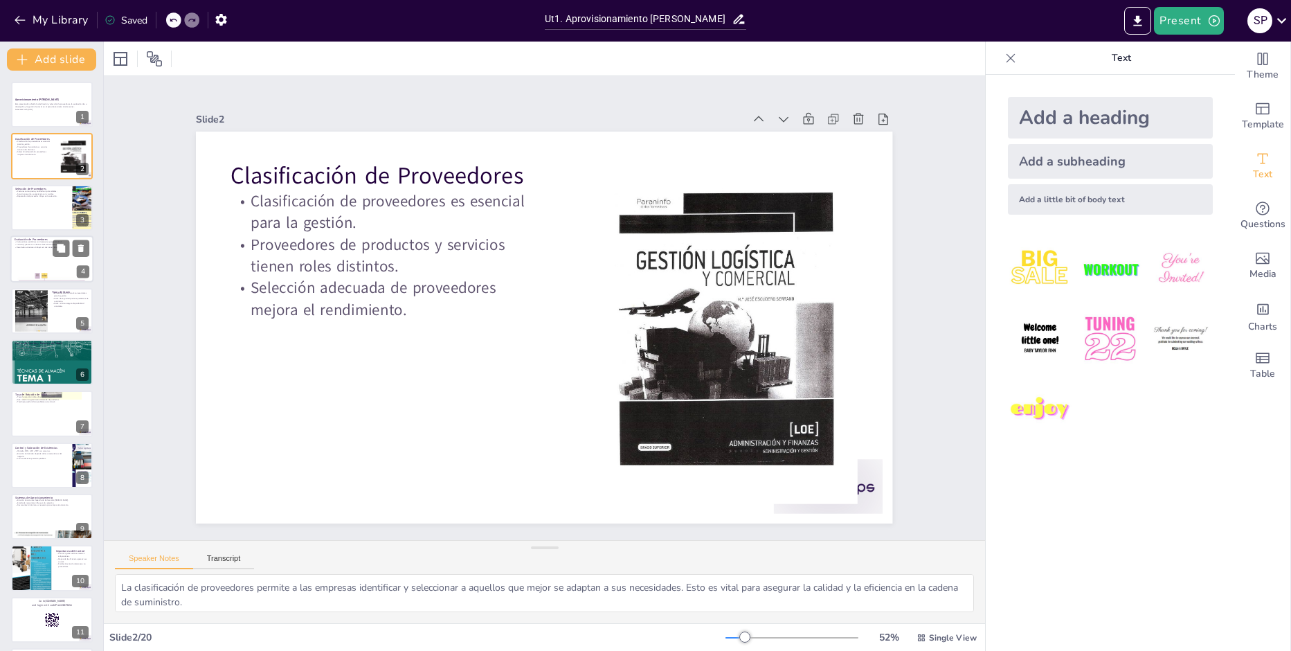
checkbox input "true"
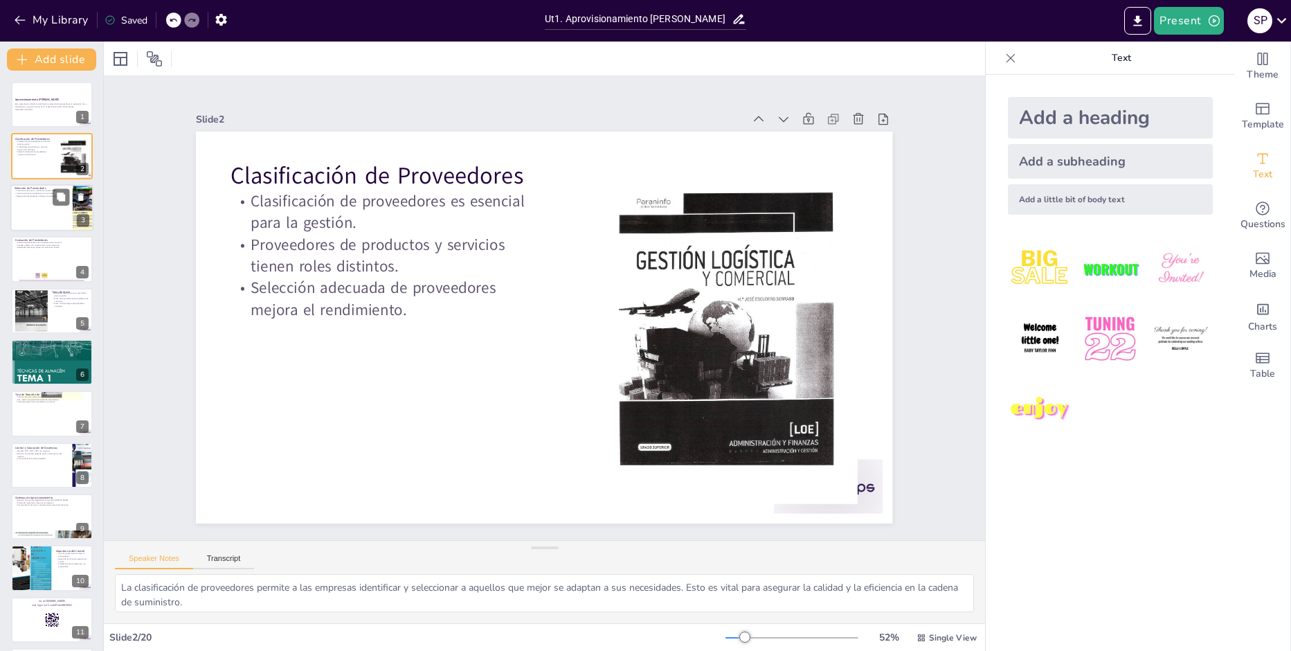
checkbox input "true"
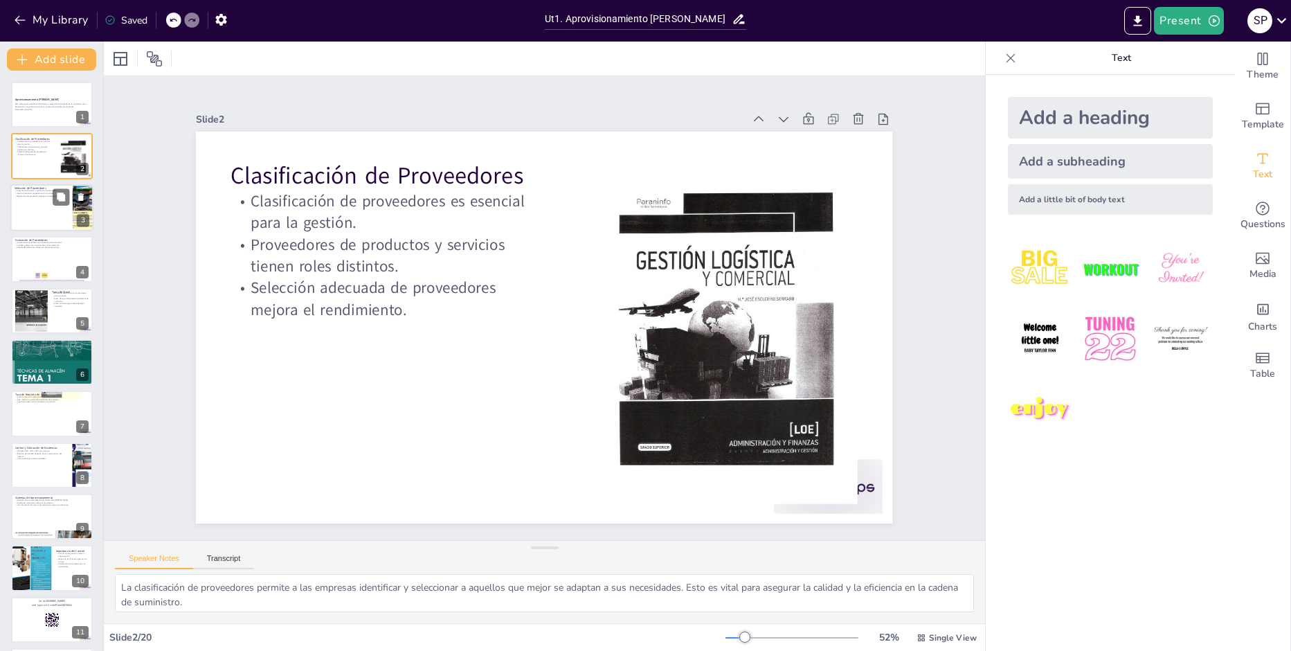
checkbox input "true"
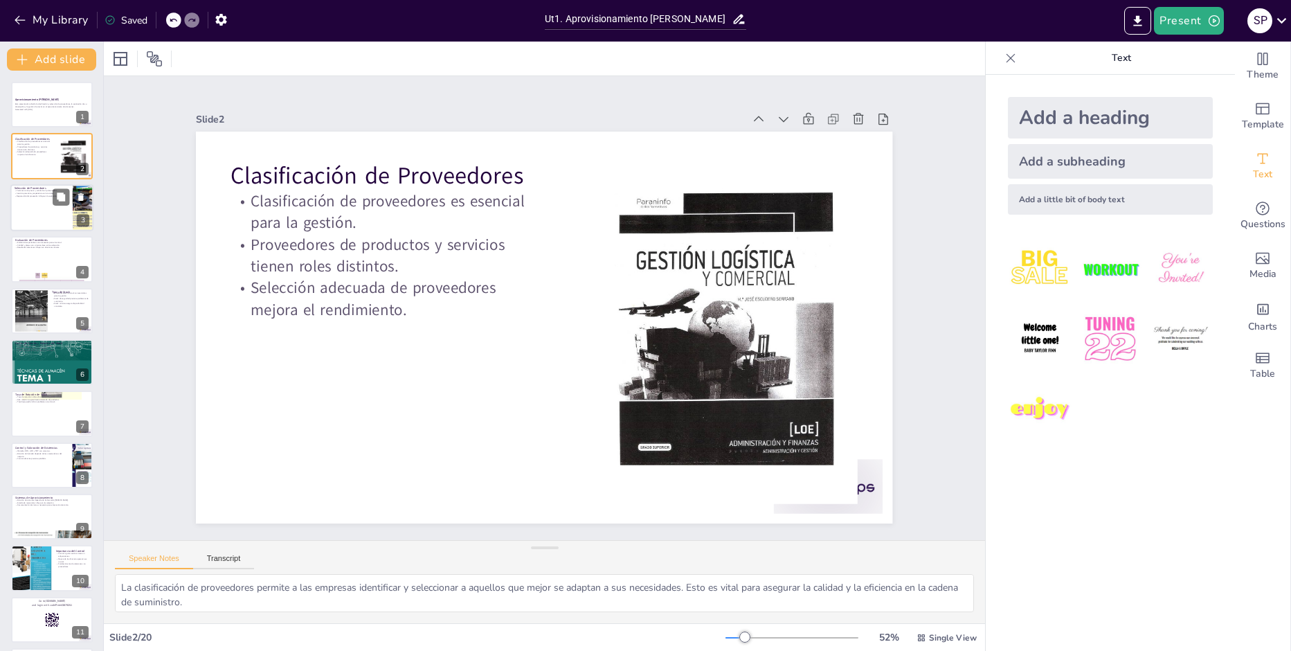
click at [48, 210] on div at bounding box center [51, 207] width 83 height 47
type textarea "Estos factores son esenciales en la evaluación de proveedores y ayudan a garant…"
checkbox input "true"
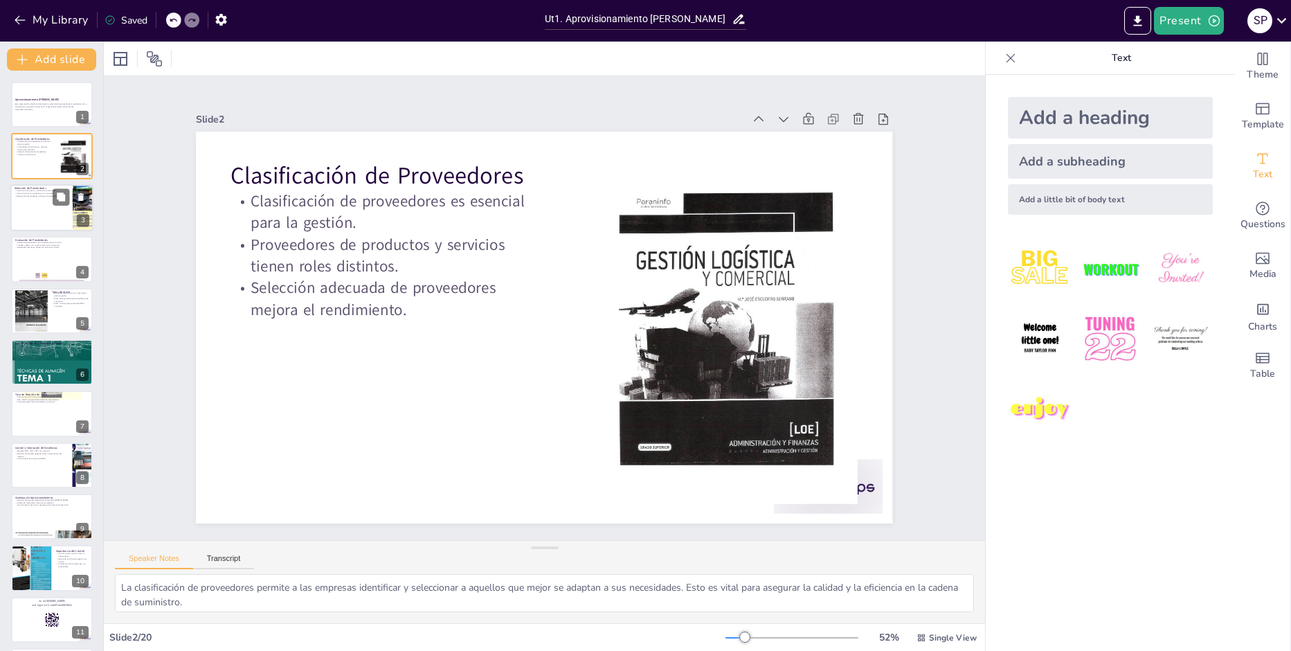
checkbox input "true"
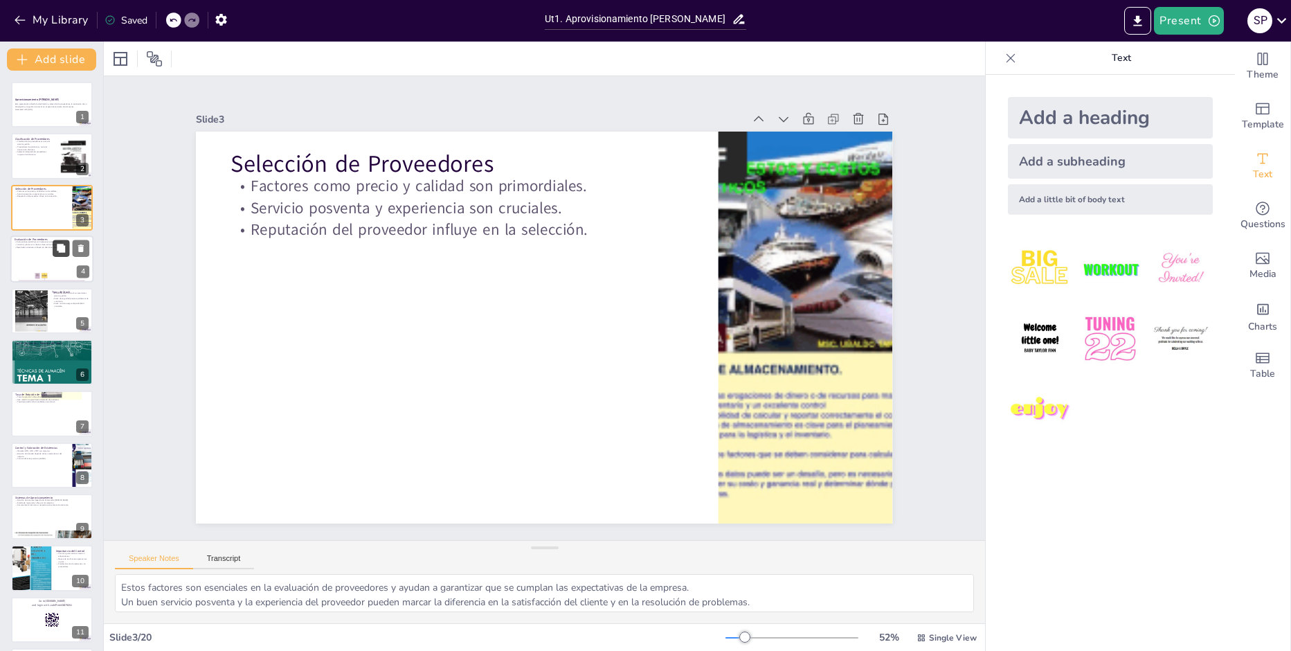
checkbox input "true"
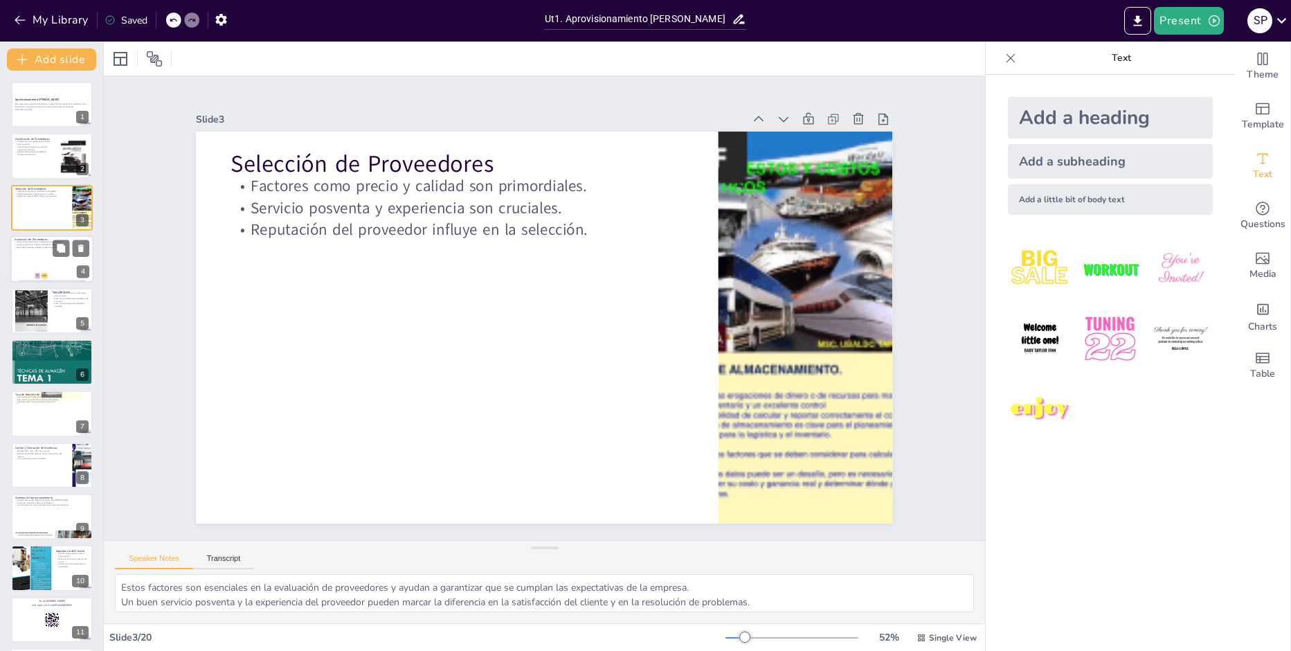
checkbox input "true"
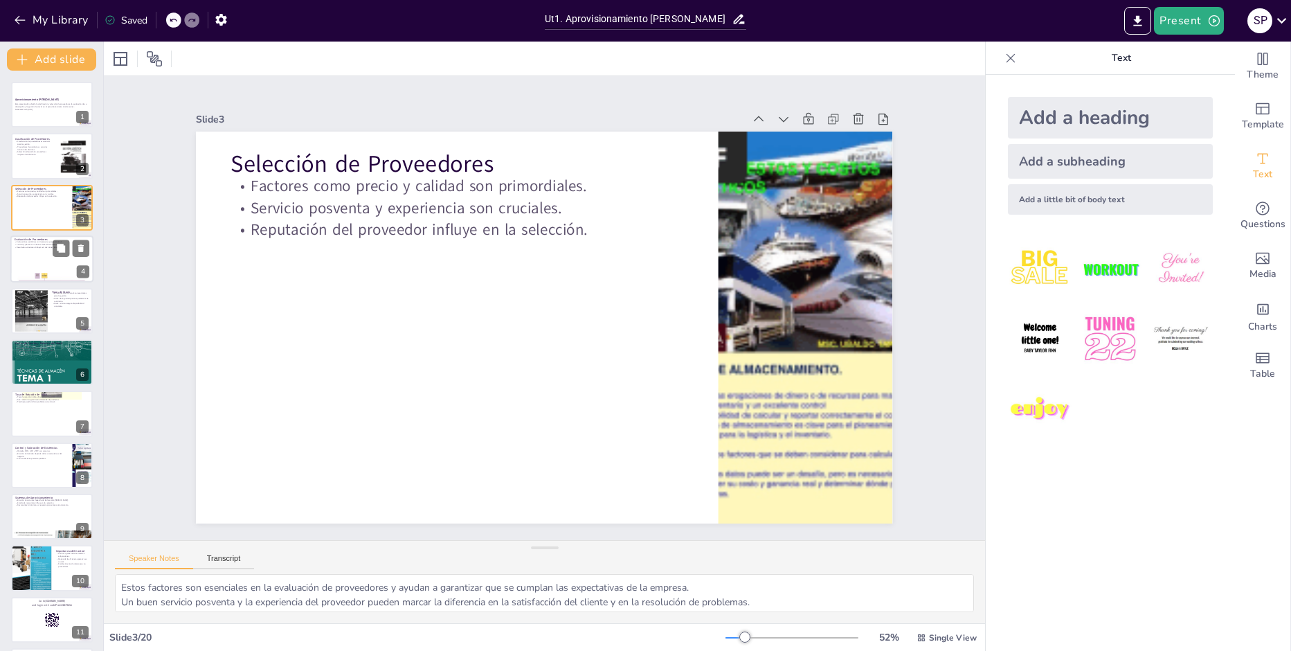
click at [45, 272] on div at bounding box center [51, 258] width 83 height 47
type textarea "Realizar evaluaciones periódicas permite a las empresas mantener un control efe…"
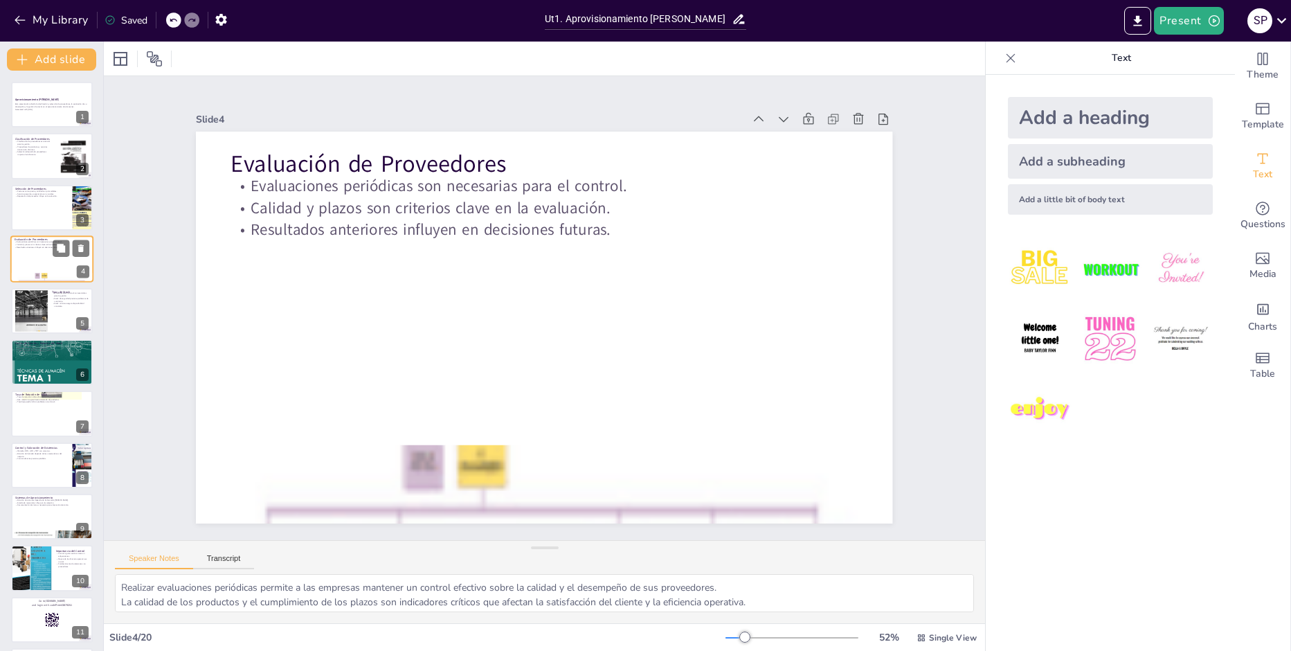
checkbox input "true"
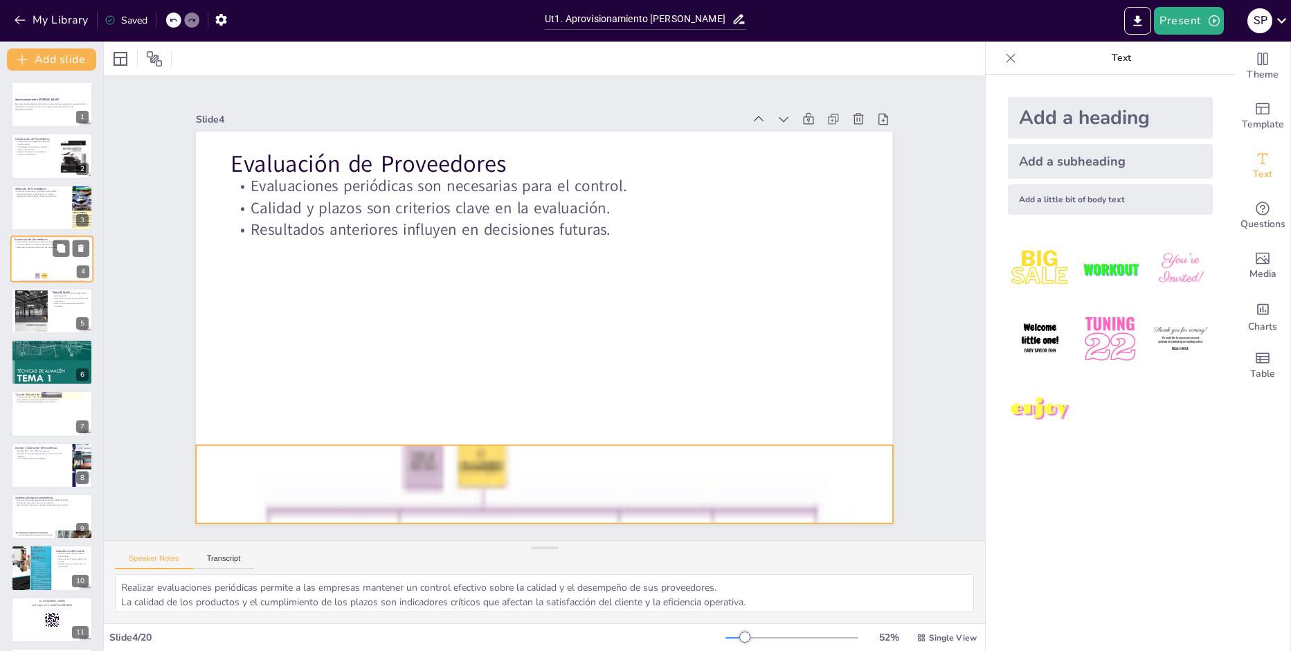
checkbox input "true"
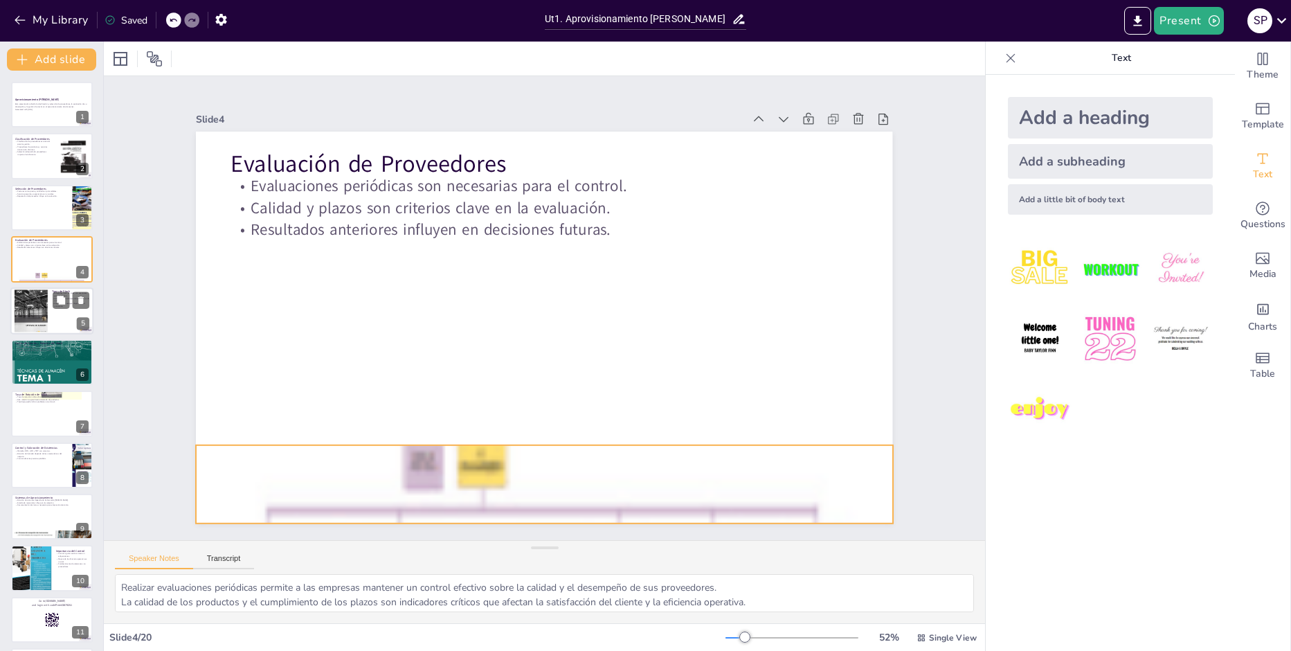
checkbox input "true"
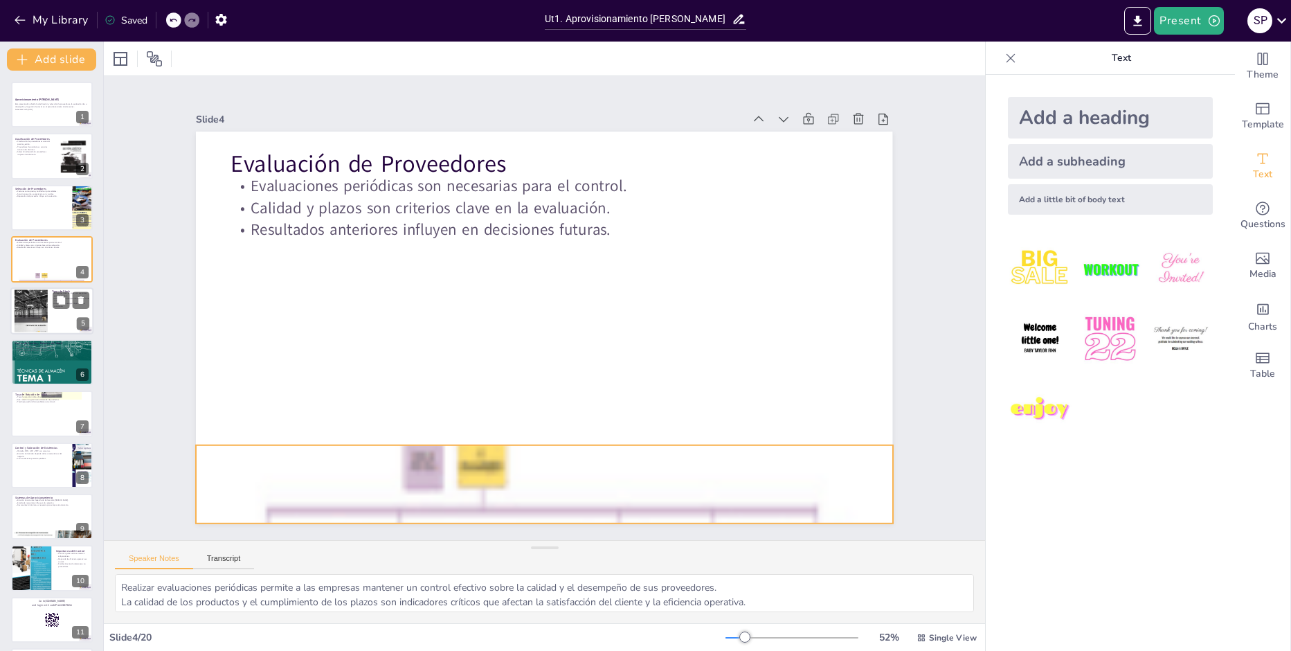
checkbox input "true"
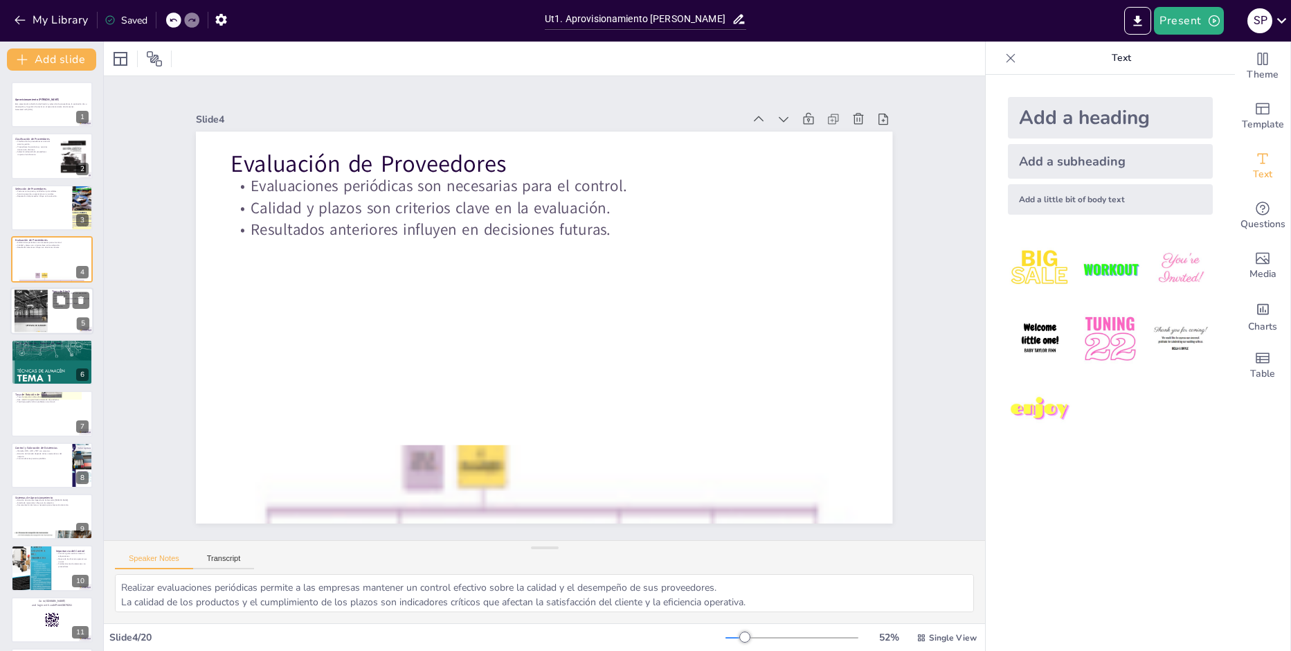
checkbox input "true"
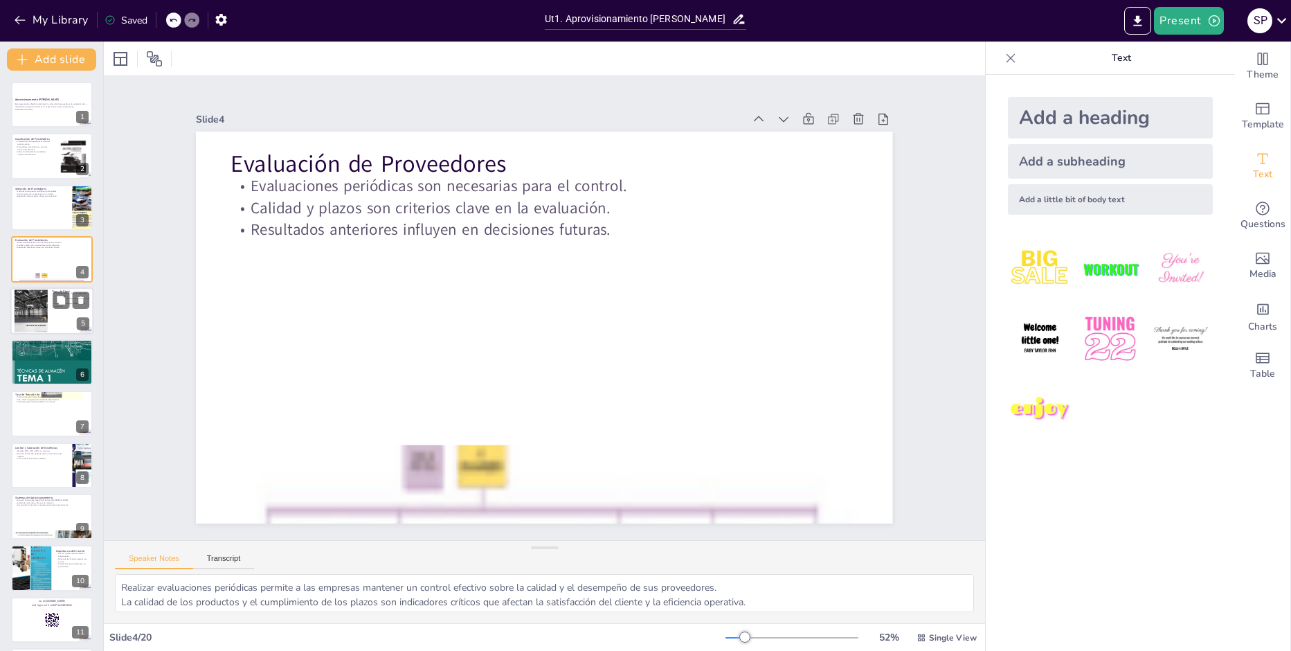
click at [51, 316] on div at bounding box center [51, 310] width 83 height 47
type textarea "Conocer los diferentes tipos de stock permite a las empresas optimizar su inven…"
checkbox input "true"
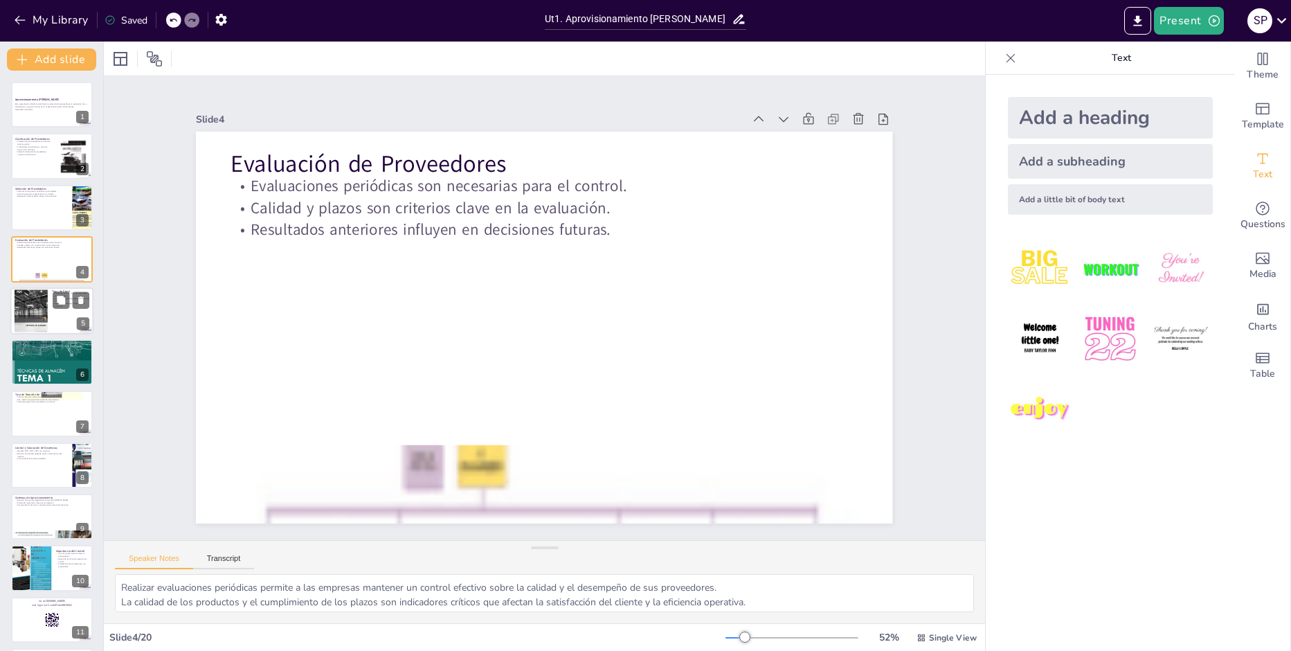
checkbox input "true"
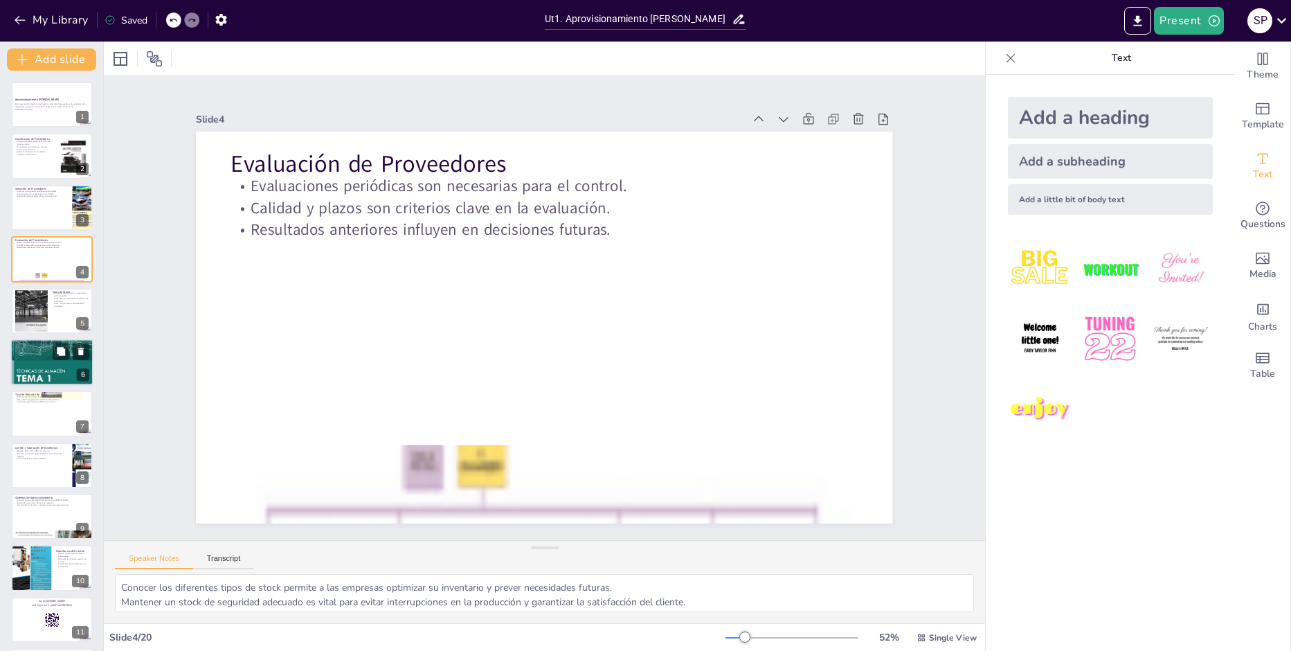
checkbox input "true"
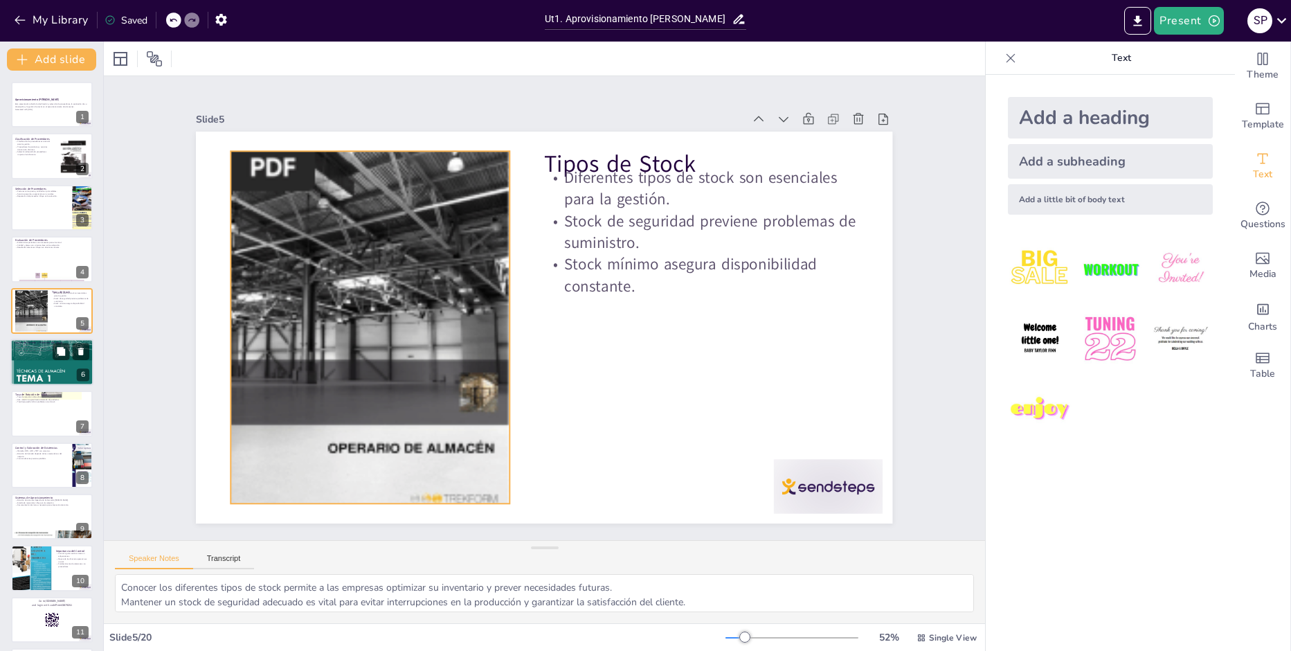
checkbox input "true"
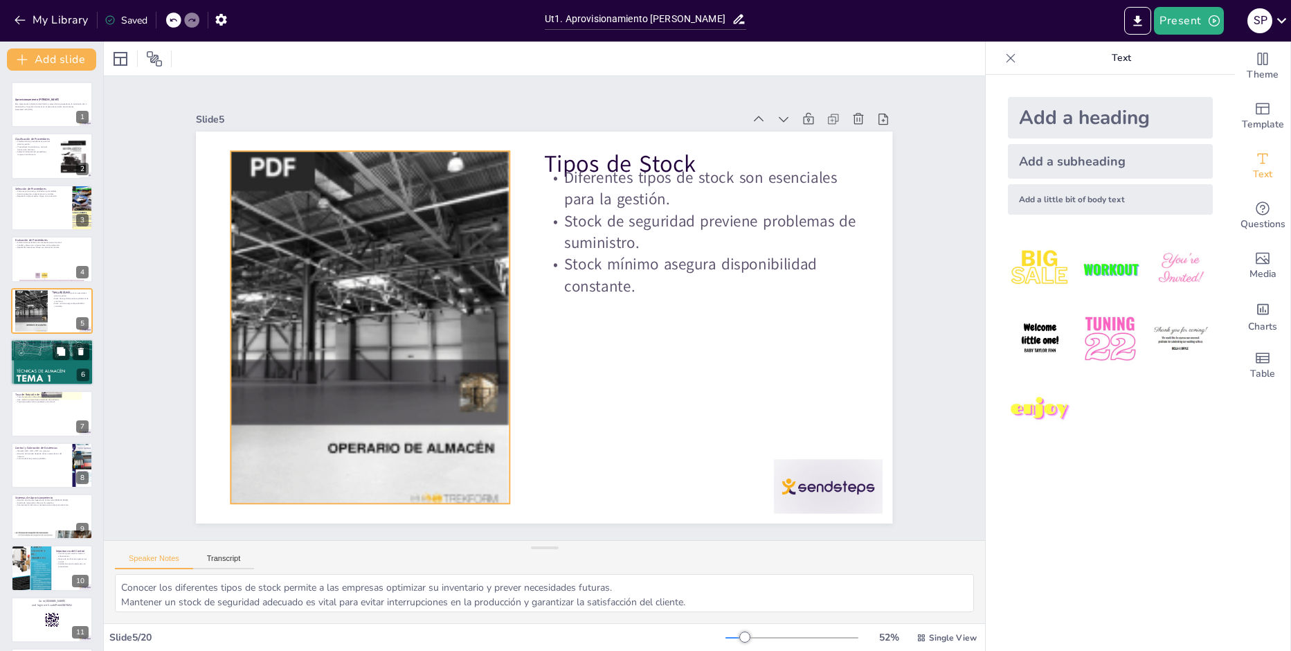
checkbox input "true"
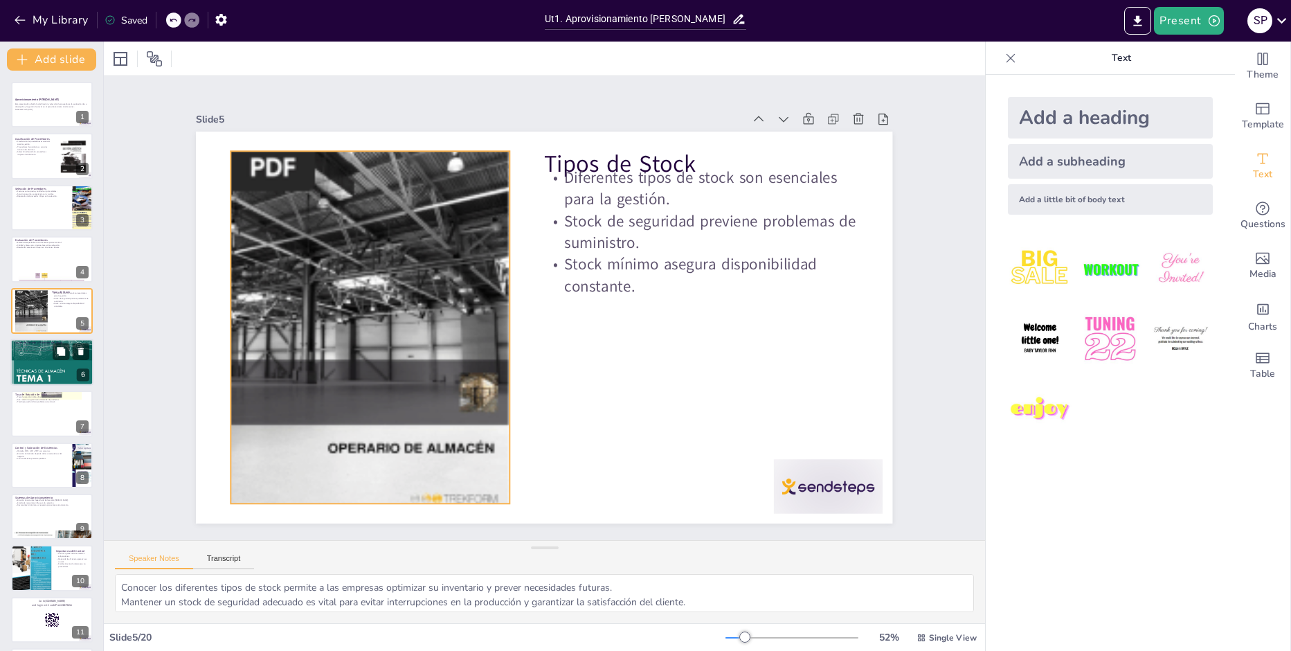
checkbox input "true"
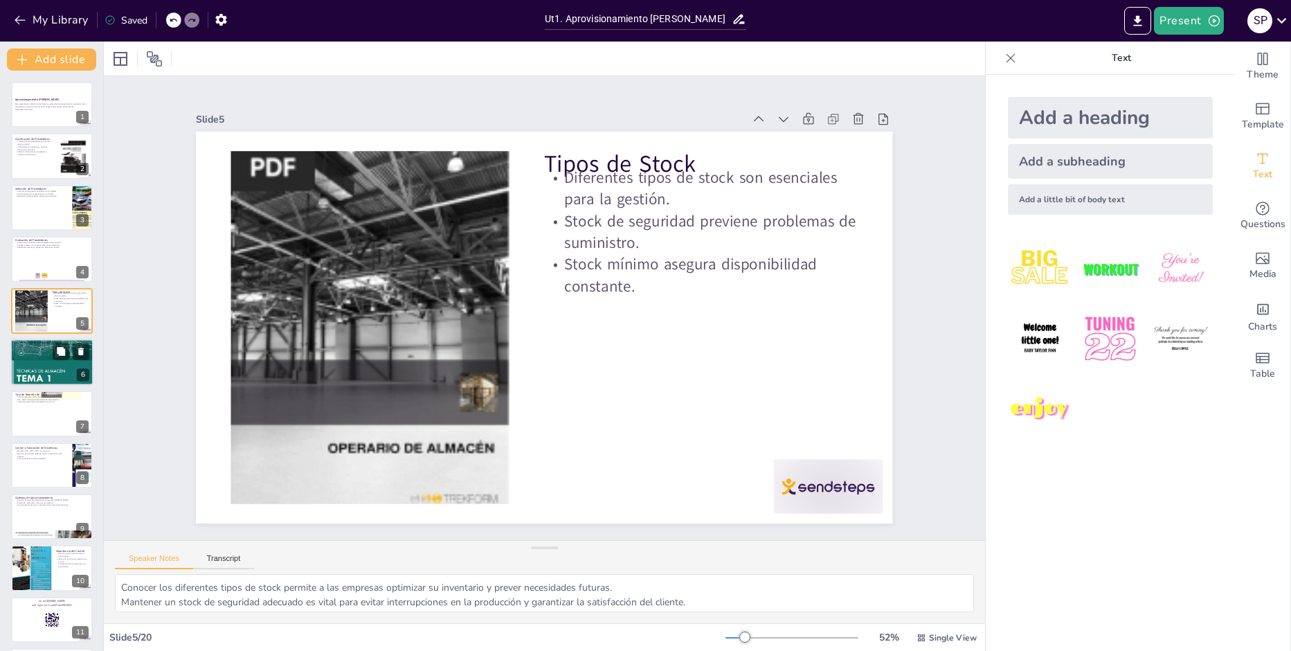
click at [43, 370] on div at bounding box center [51, 362] width 83 height 111
type textarea "Los costes de gestión son un factor crítico que puede afectar la rentabilidad d…"
checkbox input "true"
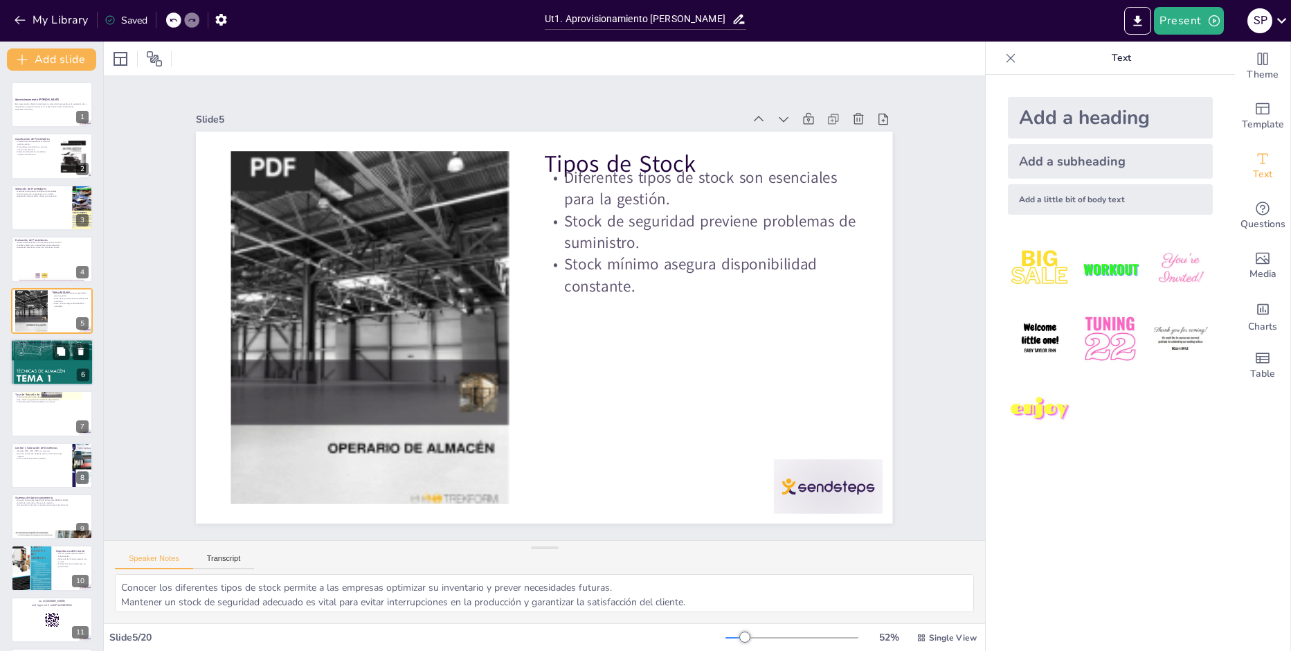
checkbox input "true"
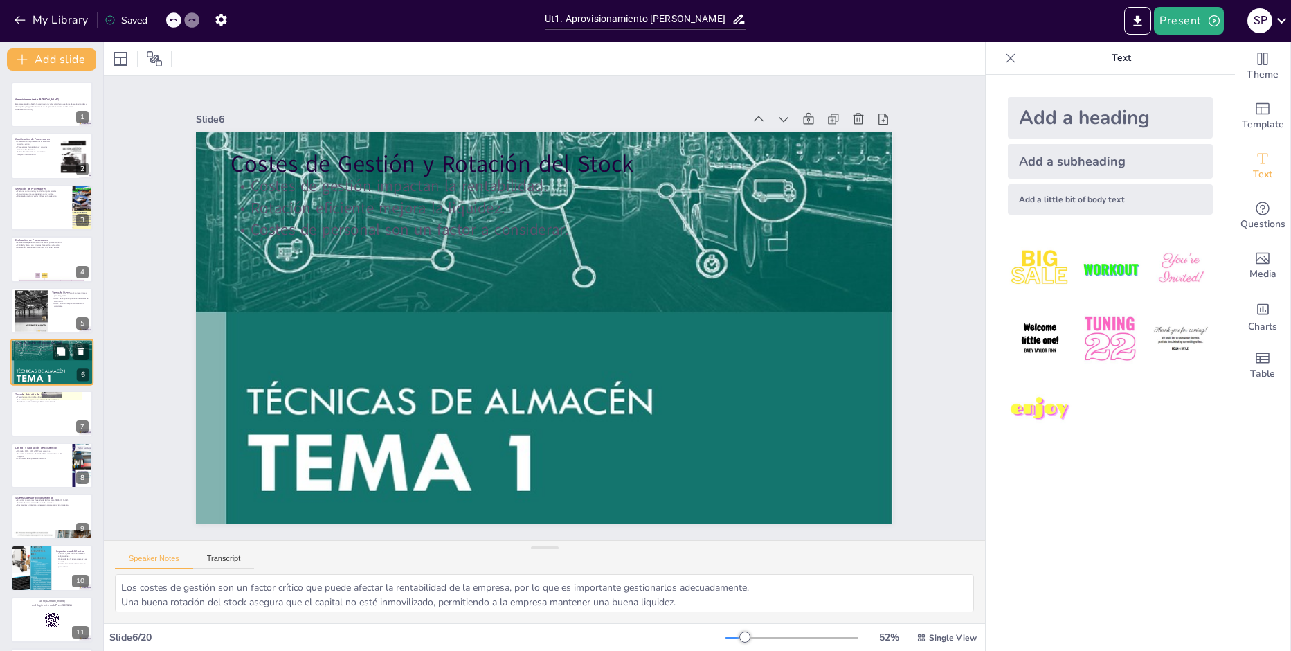
scroll to position [1, 0]
click at [39, 422] on div at bounding box center [51, 412] width 83 height 47
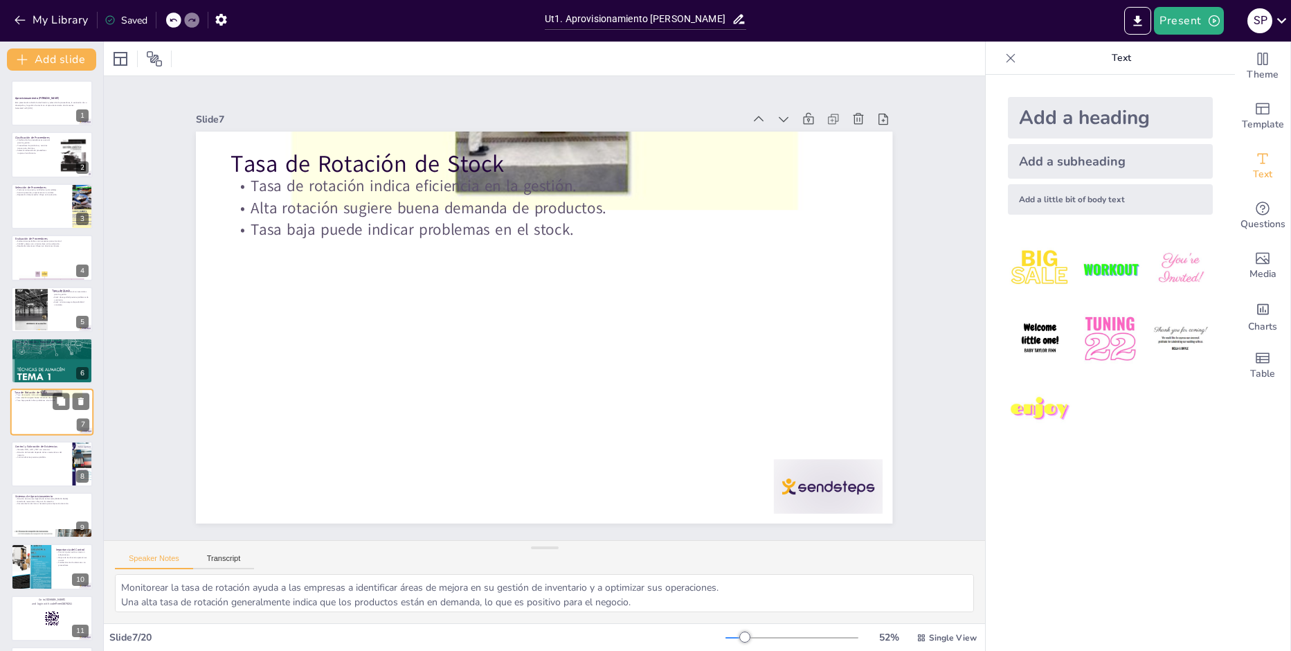
scroll to position [53, 0]
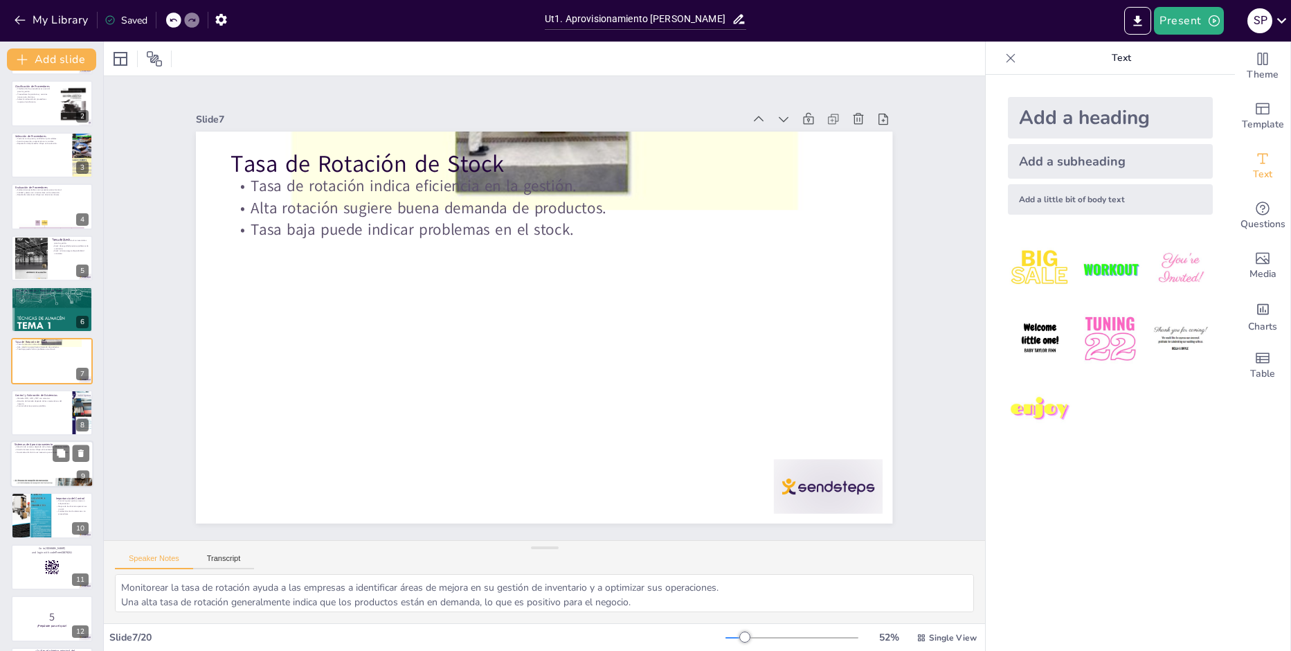
click at [57, 466] on div at bounding box center [51, 463] width 83 height 47
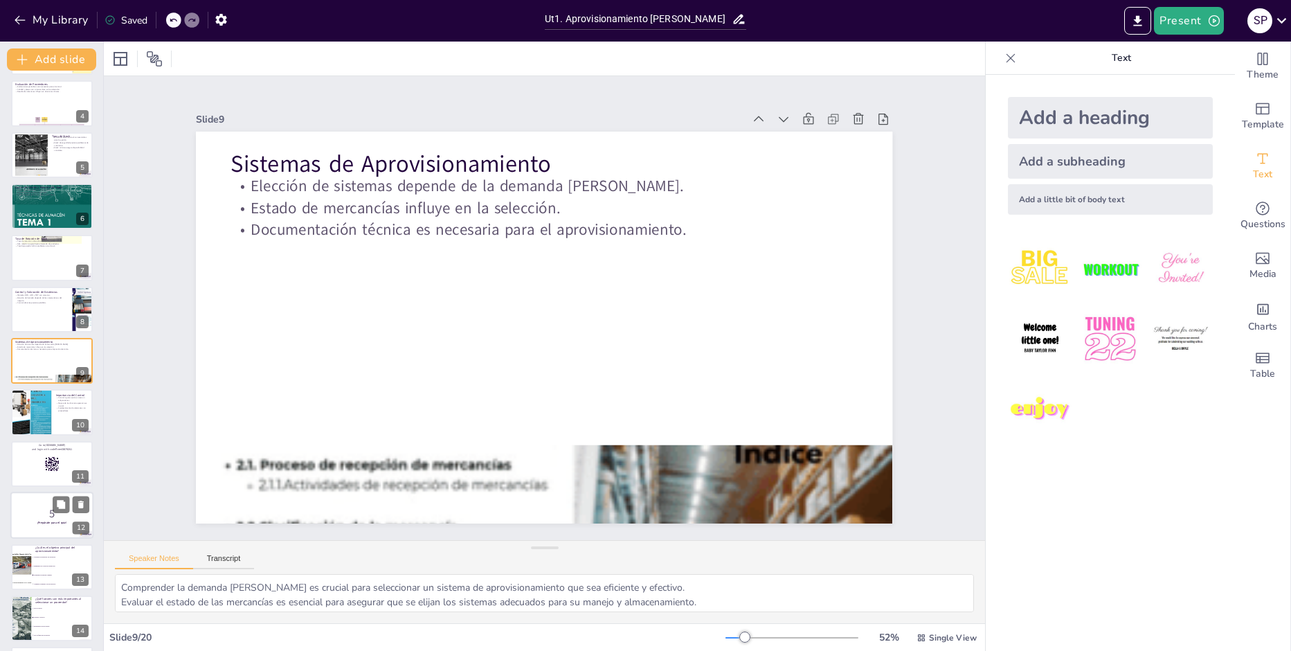
click at [44, 523] on strong "¡Prepárate para el quiz!" at bounding box center [52, 522] width 30 height 3
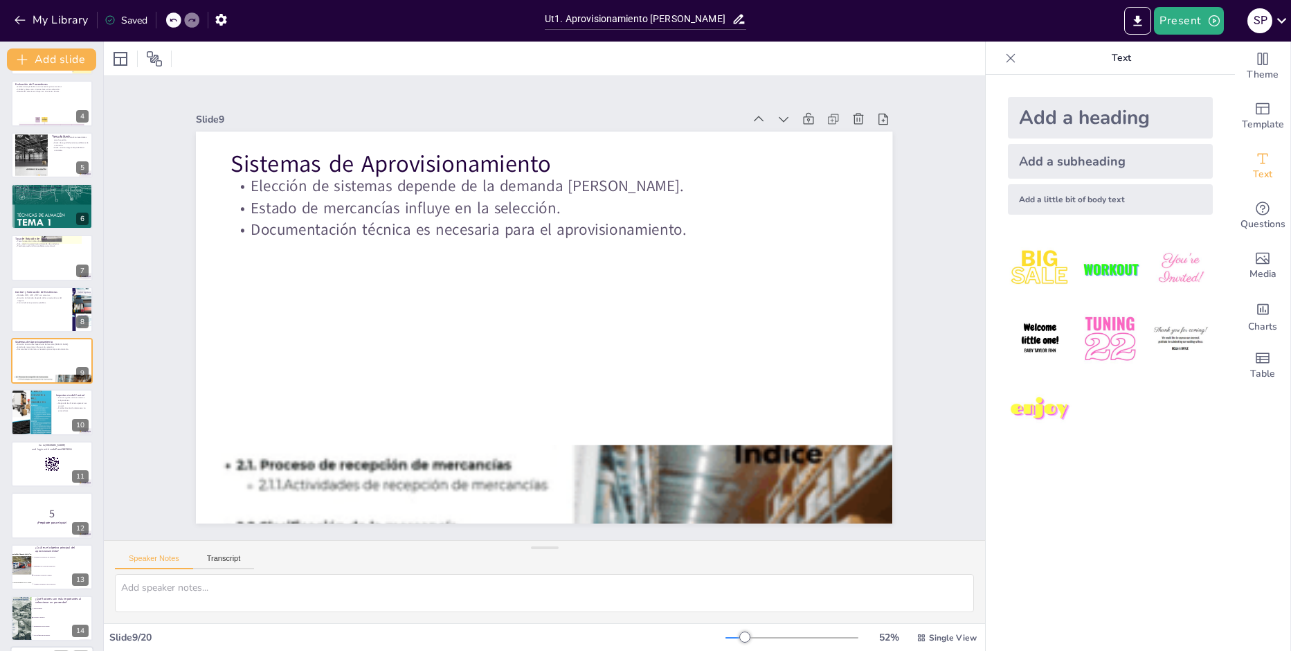
scroll to position [310, 0]
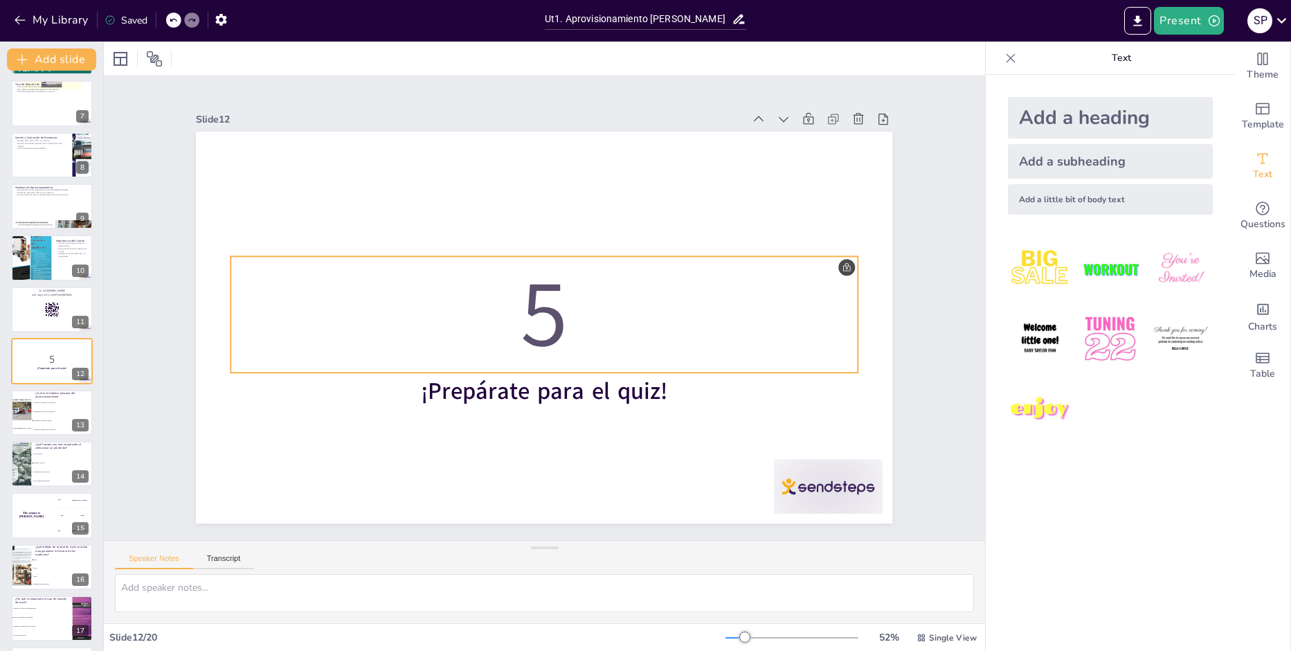
click at [559, 353] on p "5" at bounding box center [544, 314] width 627 height 130
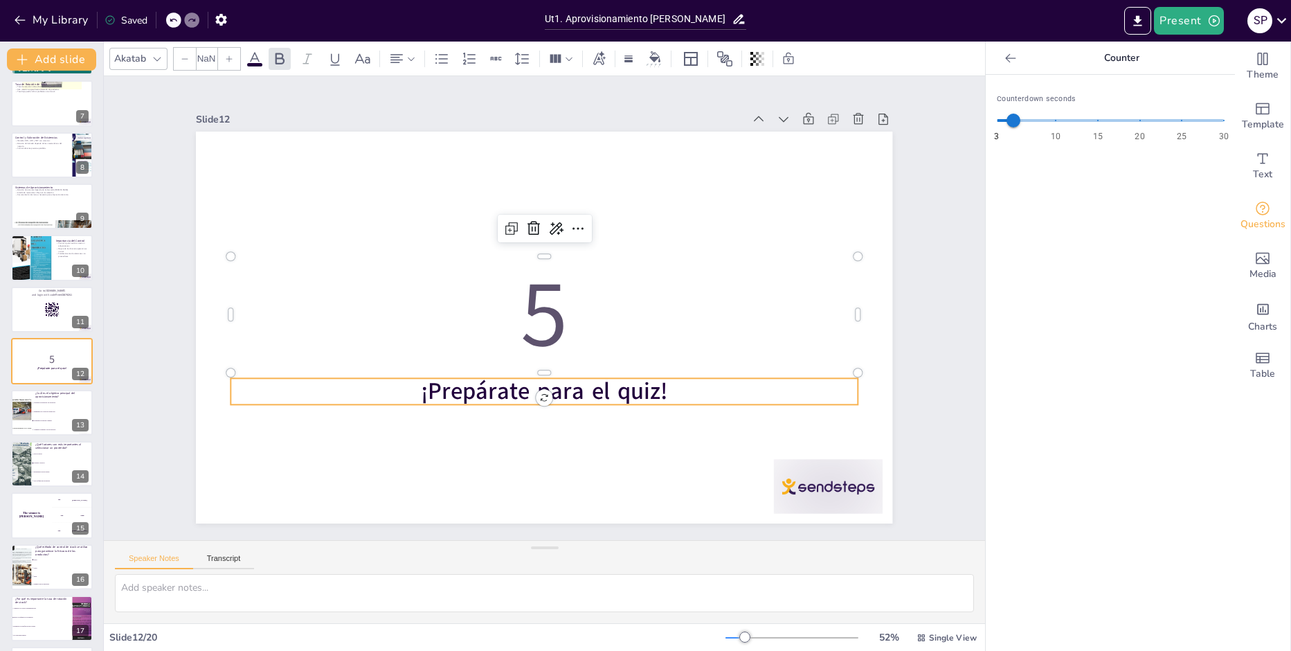
click at [552, 396] on strong "¡Prepárate para el quiz!" at bounding box center [544, 391] width 247 height 32
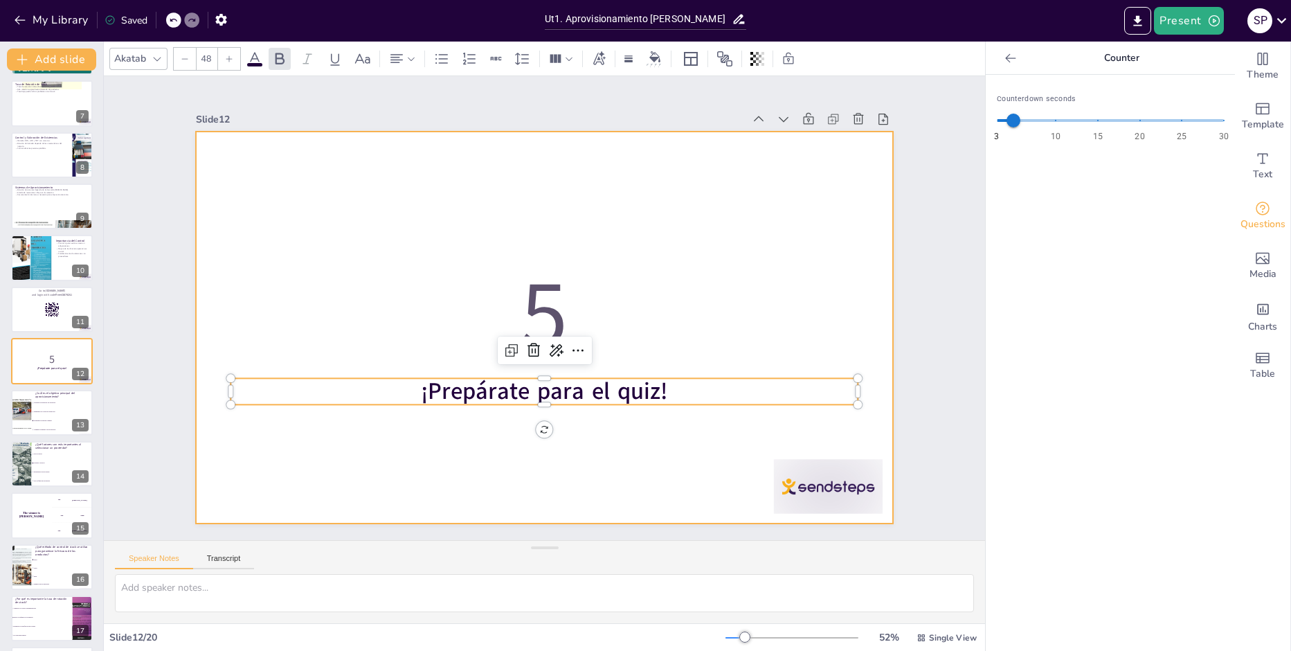
click at [606, 465] on div at bounding box center [544, 328] width 696 height 392
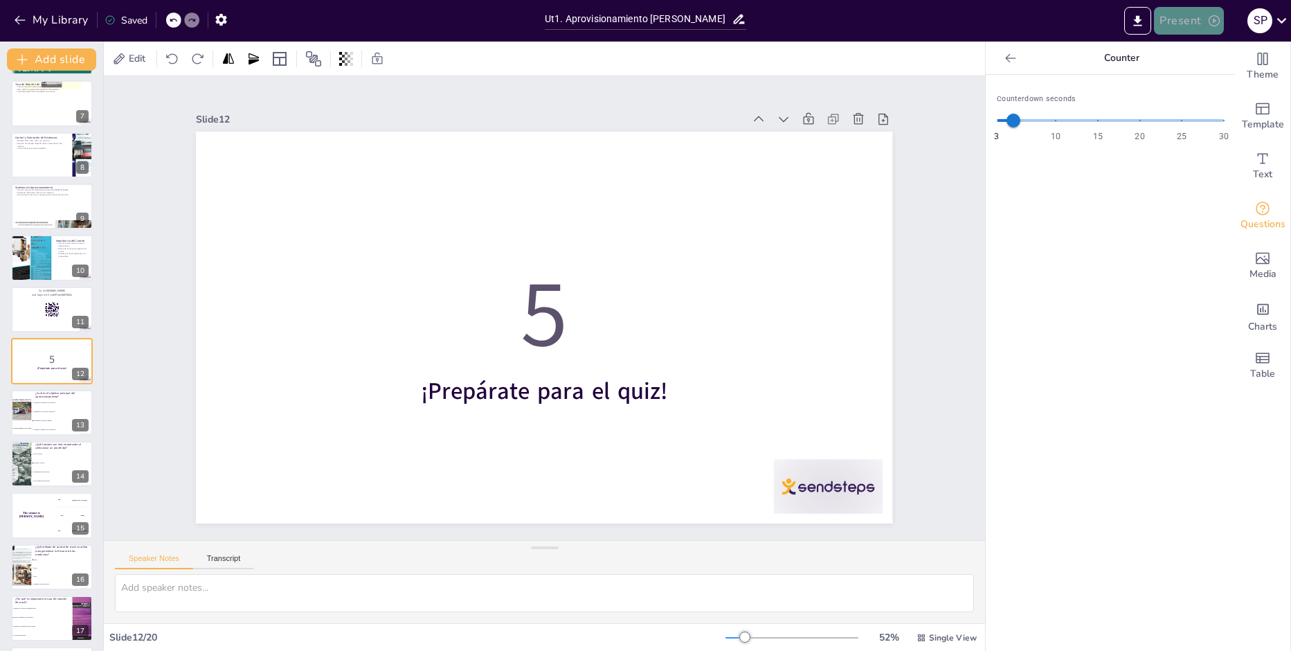
click at [1187, 23] on button "Present" at bounding box center [1188, 21] width 69 height 28
click at [1188, 84] on li "Play presentation" at bounding box center [1210, 85] width 109 height 22
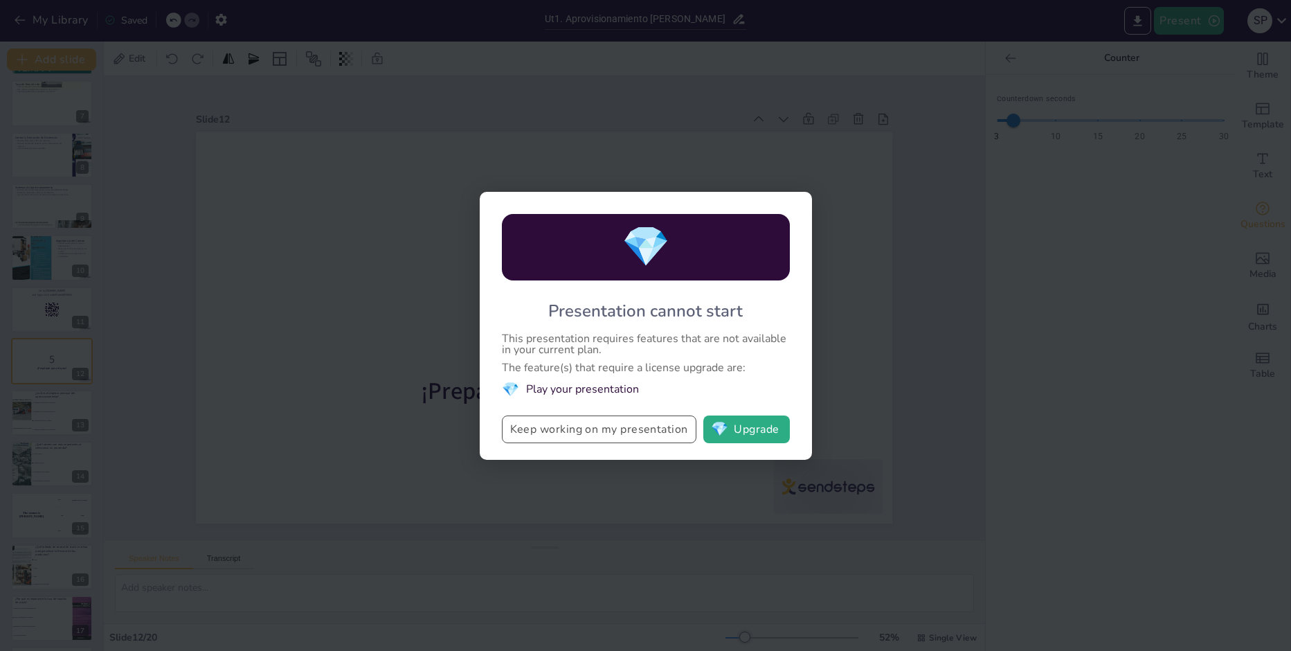
click at [624, 429] on button "Keep working on my presentation" at bounding box center [599, 429] width 195 height 28
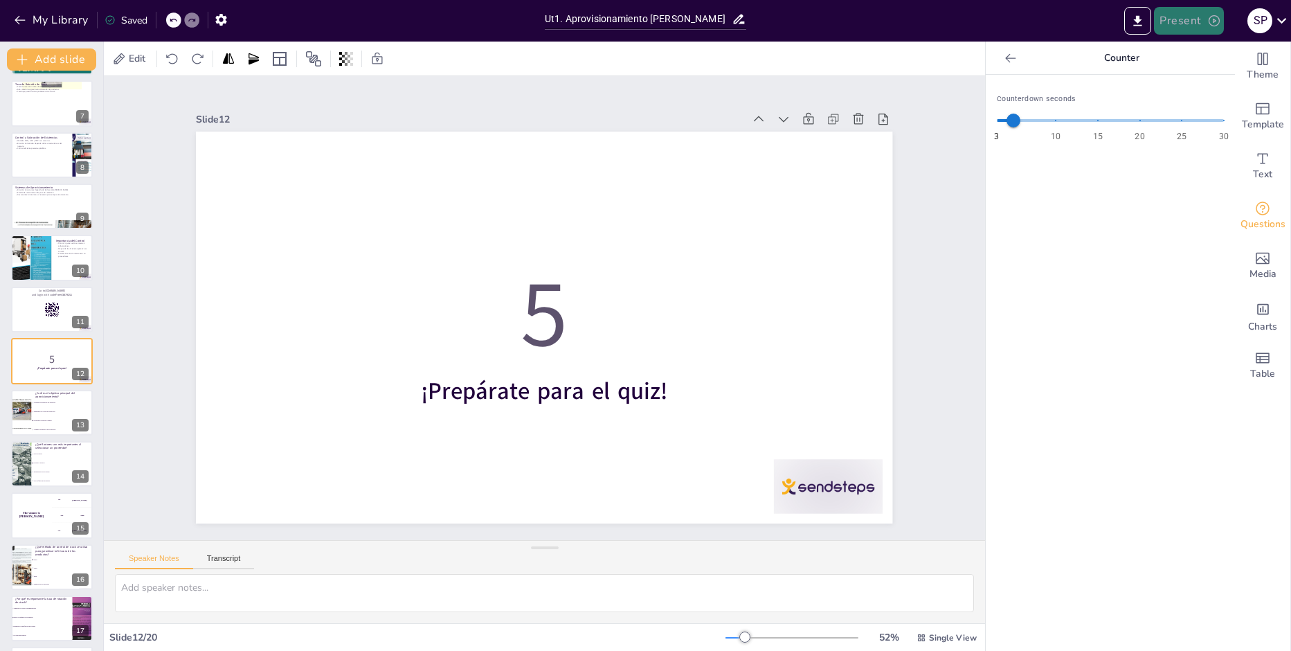
click at [1178, 26] on button "Present" at bounding box center [1188, 21] width 69 height 28
click at [1209, 81] on li "Play presentation" at bounding box center [1210, 85] width 109 height 22
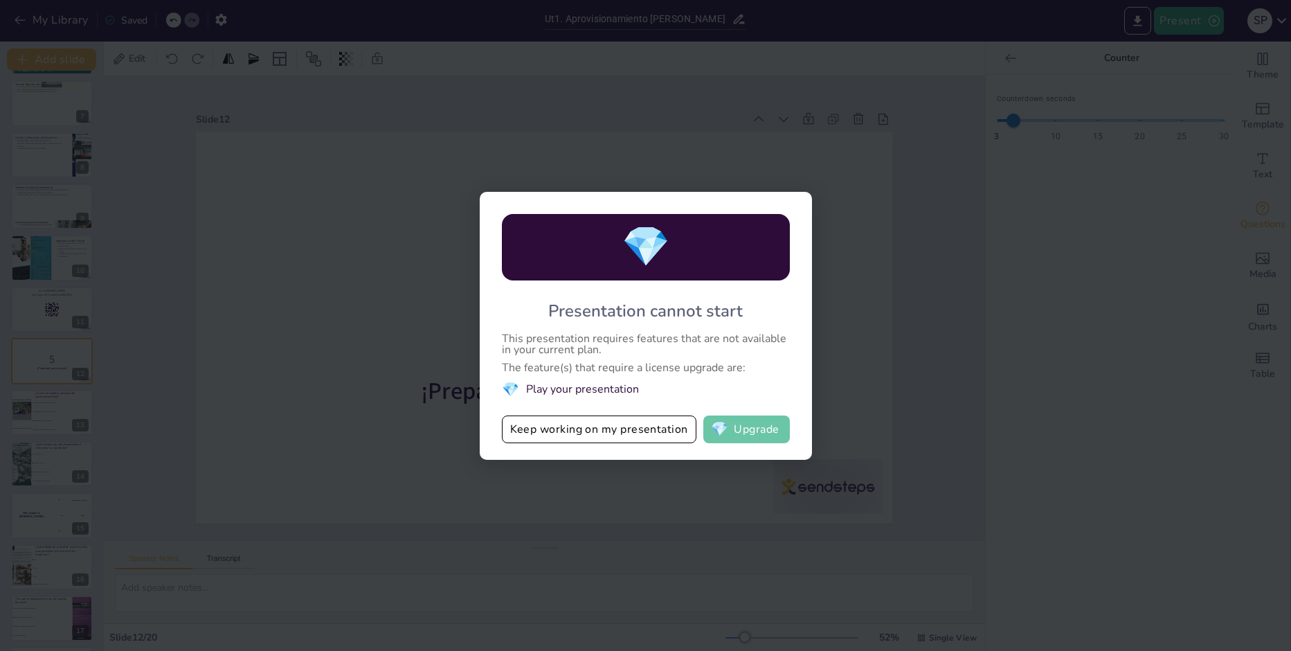
click at [767, 429] on button "💎 Upgrade" at bounding box center [746, 429] width 87 height 28
